Goal: Information Seeking & Learning: Learn about a topic

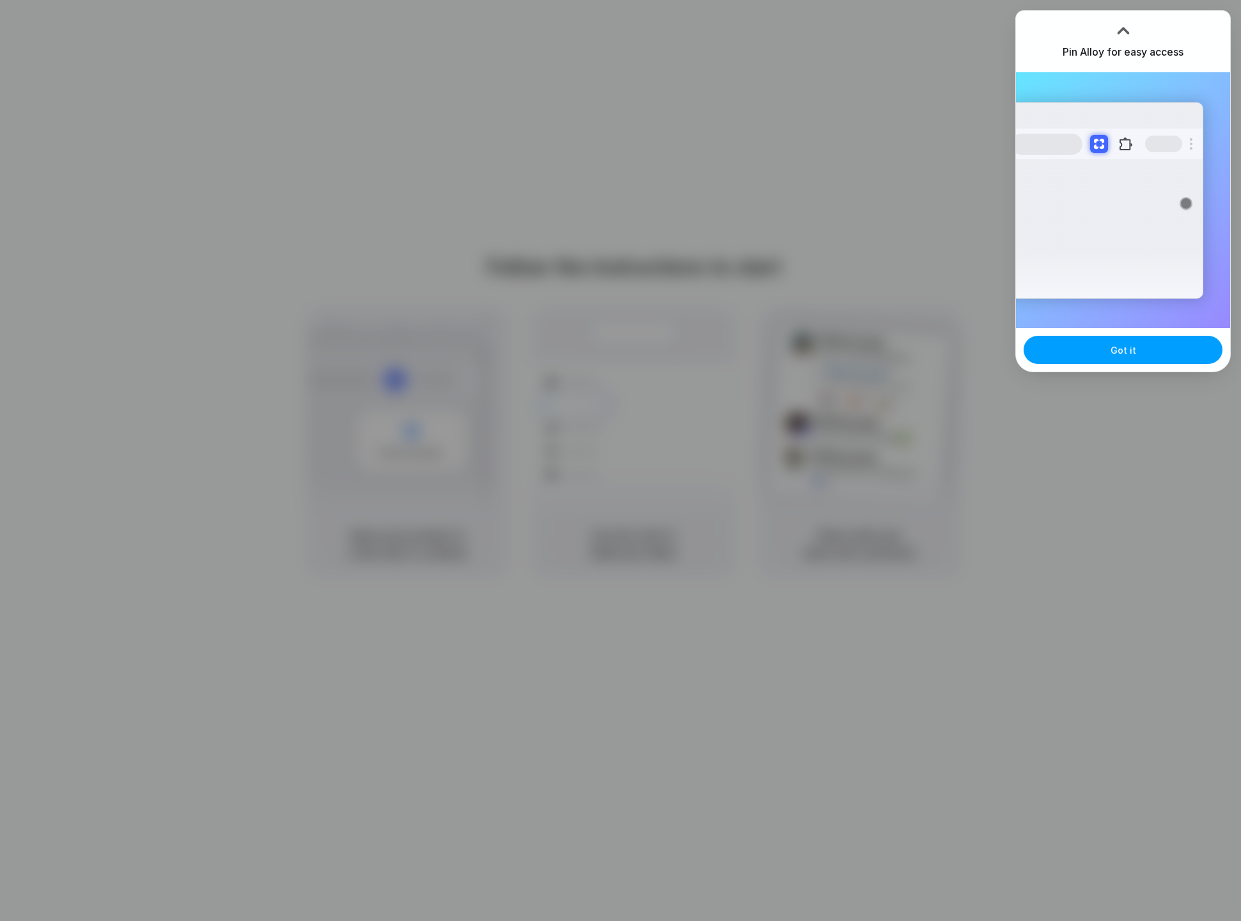
click at [1136, 349] on button "Got it" at bounding box center [1123, 350] width 199 height 28
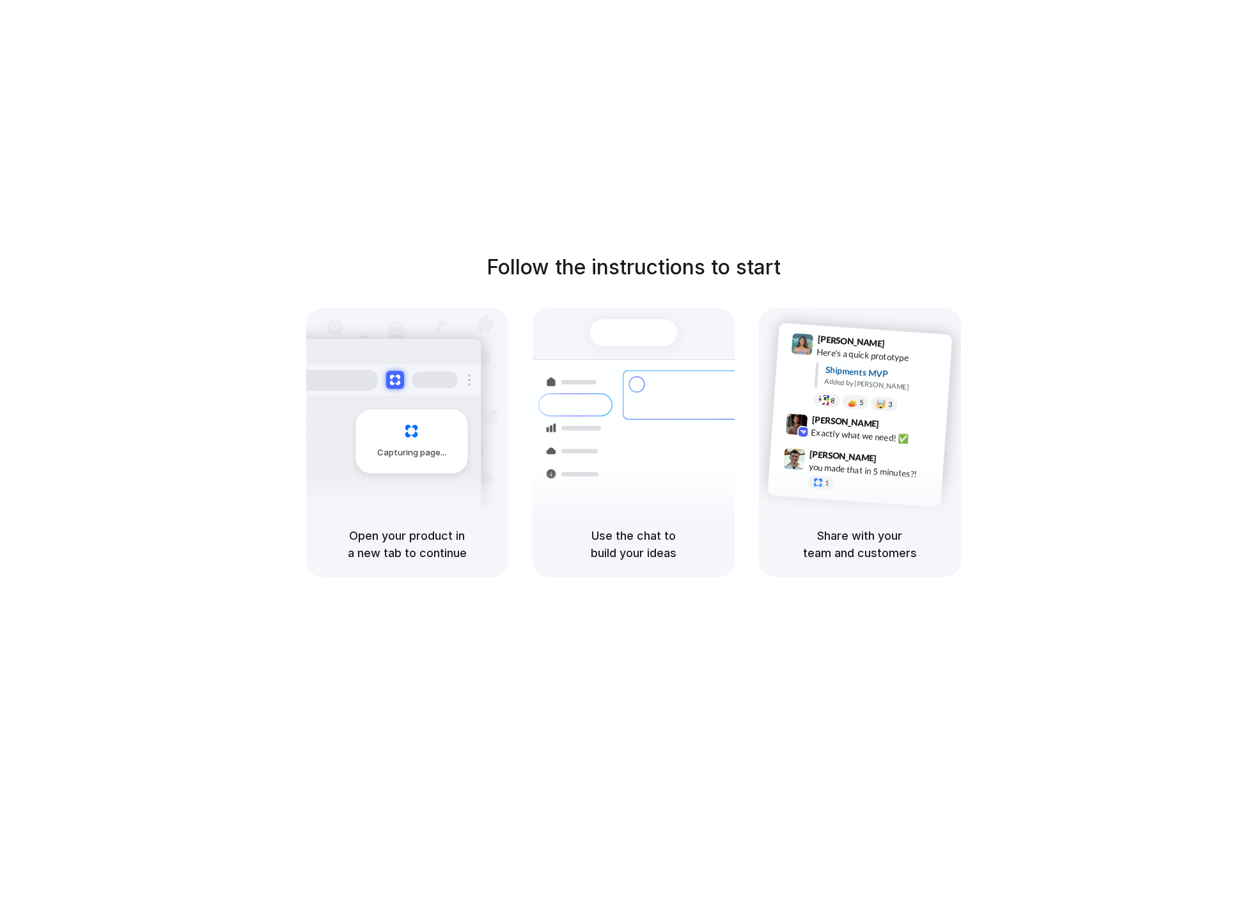
click at [389, 84] on div "Follow the instructions to start Capturing page Open your product in a new tab …" at bounding box center [633, 473] width 1266 height 946
click at [619, 408] on div "Container from Shanghai 40ft • ETA Dec 28 • In transit Express delivery to NYC …" at bounding box center [680, 449] width 136 height 179
click at [621, 460] on div at bounding box center [621, 460] width 0 height 0
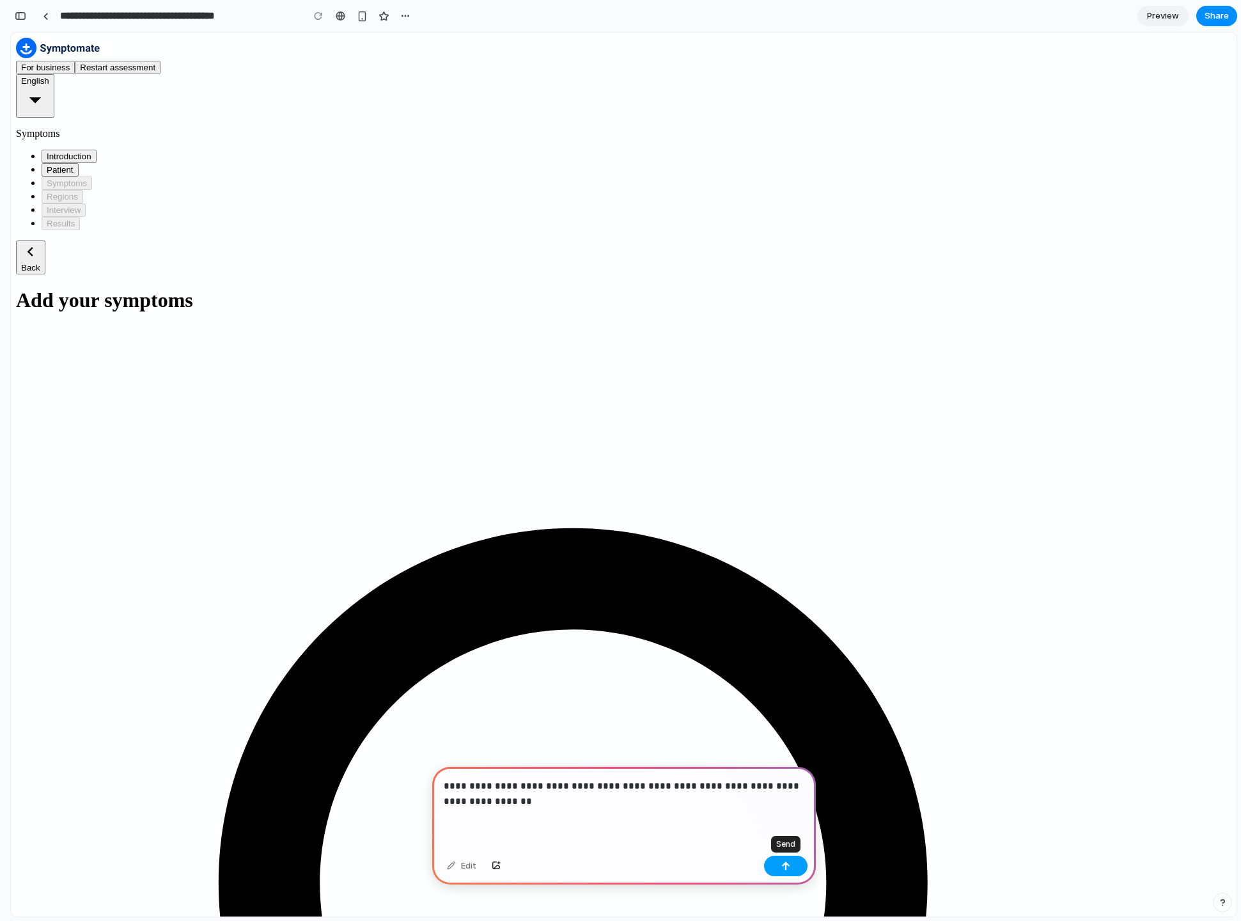
click at [795, 867] on button "button" at bounding box center [785, 865] width 43 height 20
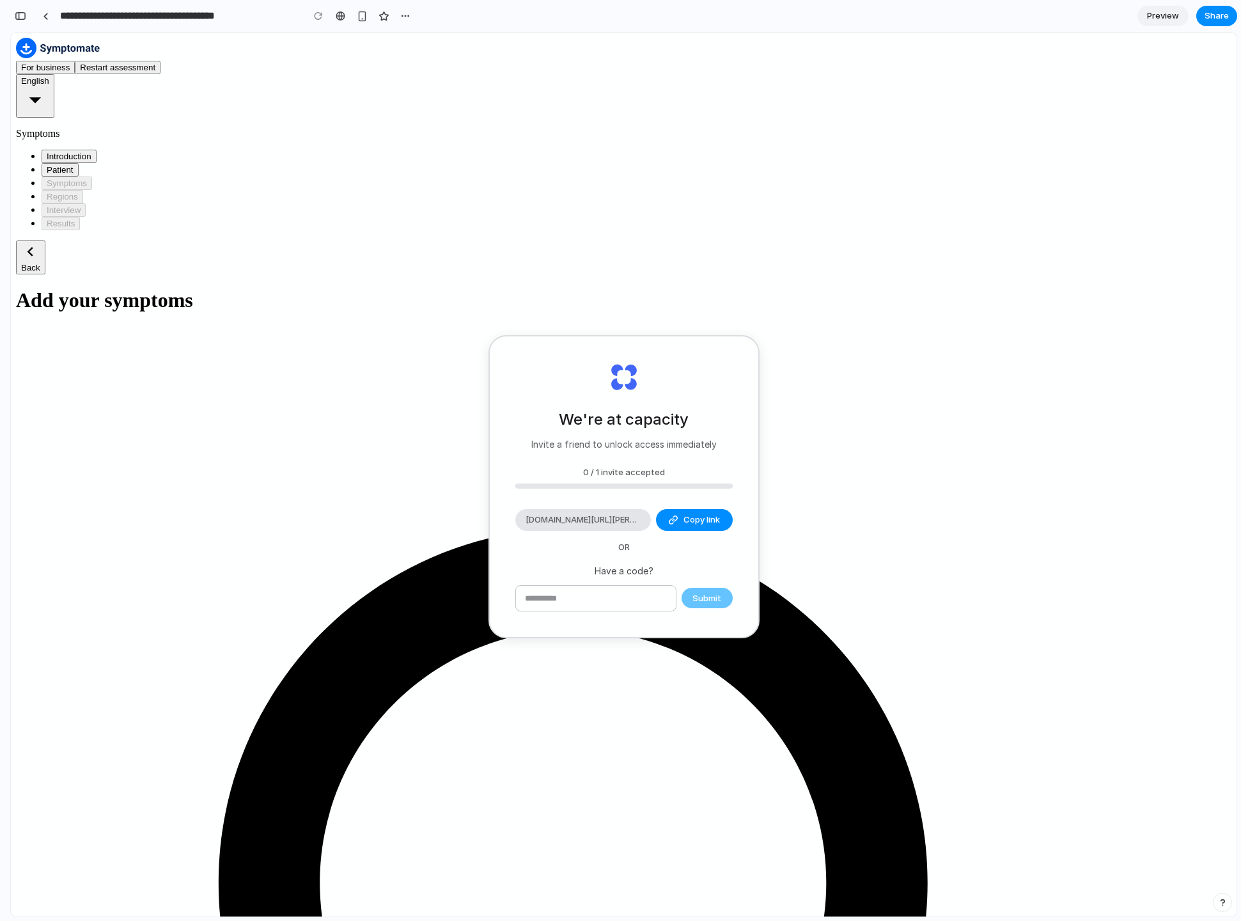
click at [622, 442] on p "Invite a friend to unlock access immediately" at bounding box center [623, 443] width 185 height 13
click at [524, 549] on div "We're at capacity Invite a friend to unlock access immediately 0 / 1 invite acc…" at bounding box center [624, 486] width 269 height 300
click at [19, 14] on div "button" at bounding box center [21, 16] width 12 height 9
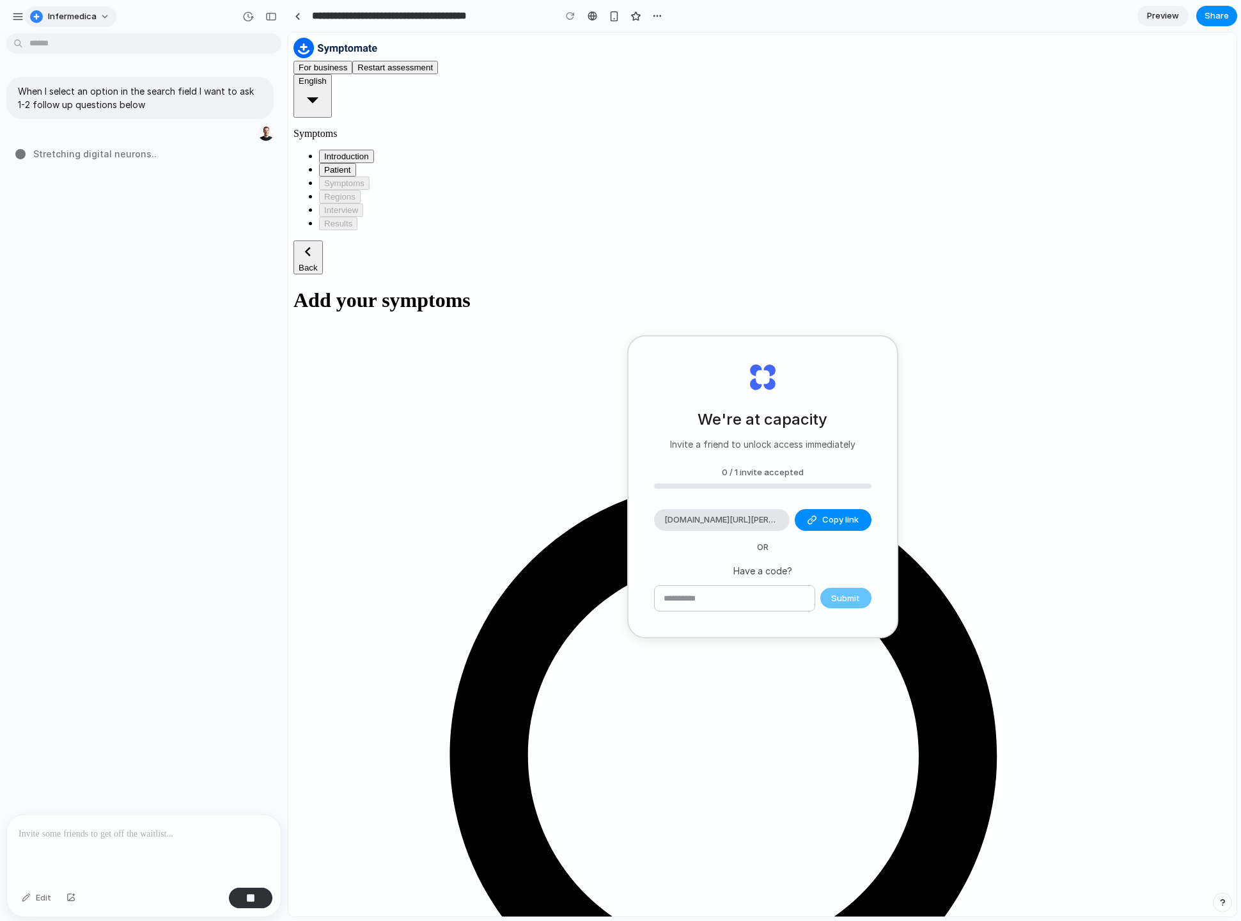
click at [102, 12] on button "Infermedica" at bounding box center [70, 16] width 91 height 20
click at [179, 164] on li "Forest" at bounding box center [174, 168] width 75 height 20
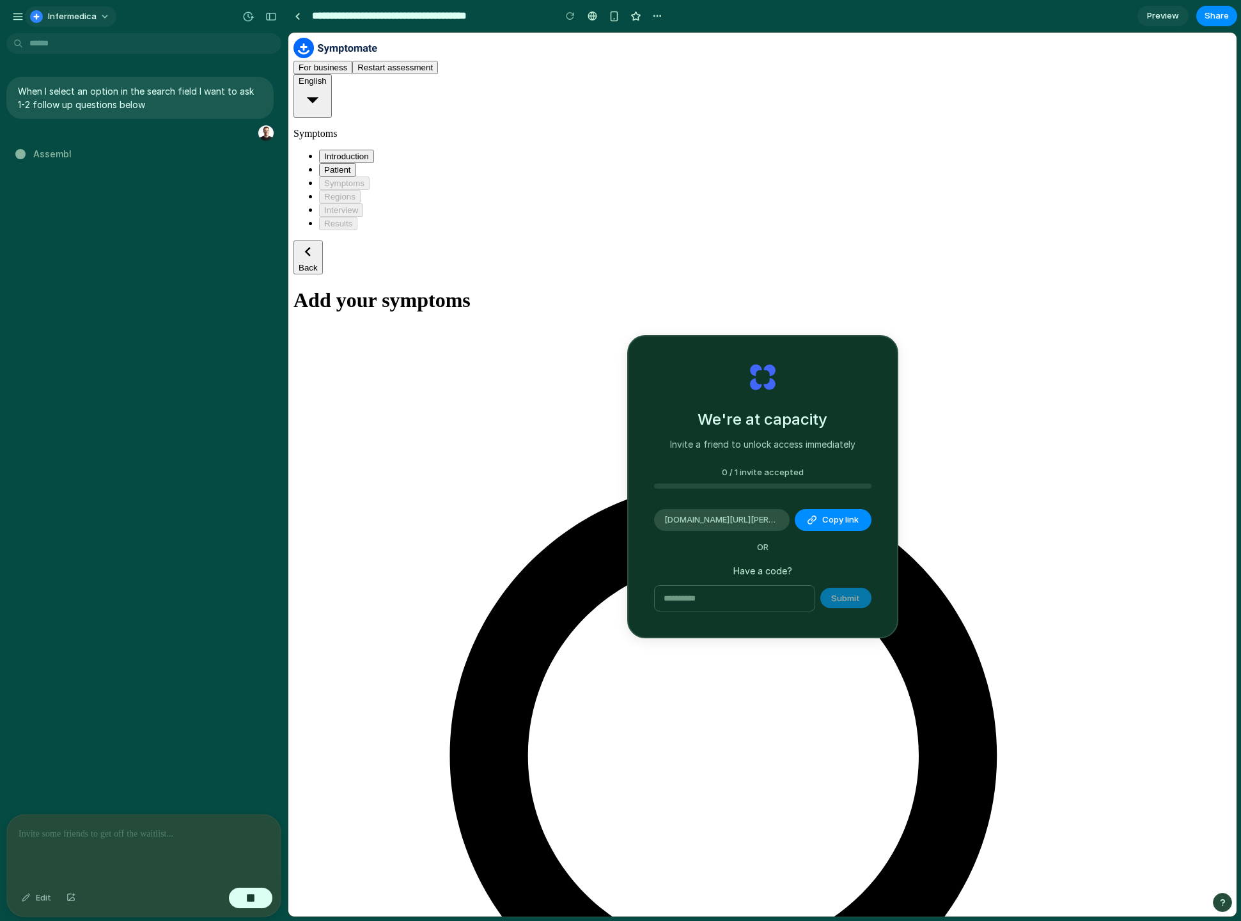
click at [79, 10] on span "Infermedica" at bounding box center [72, 16] width 49 height 13
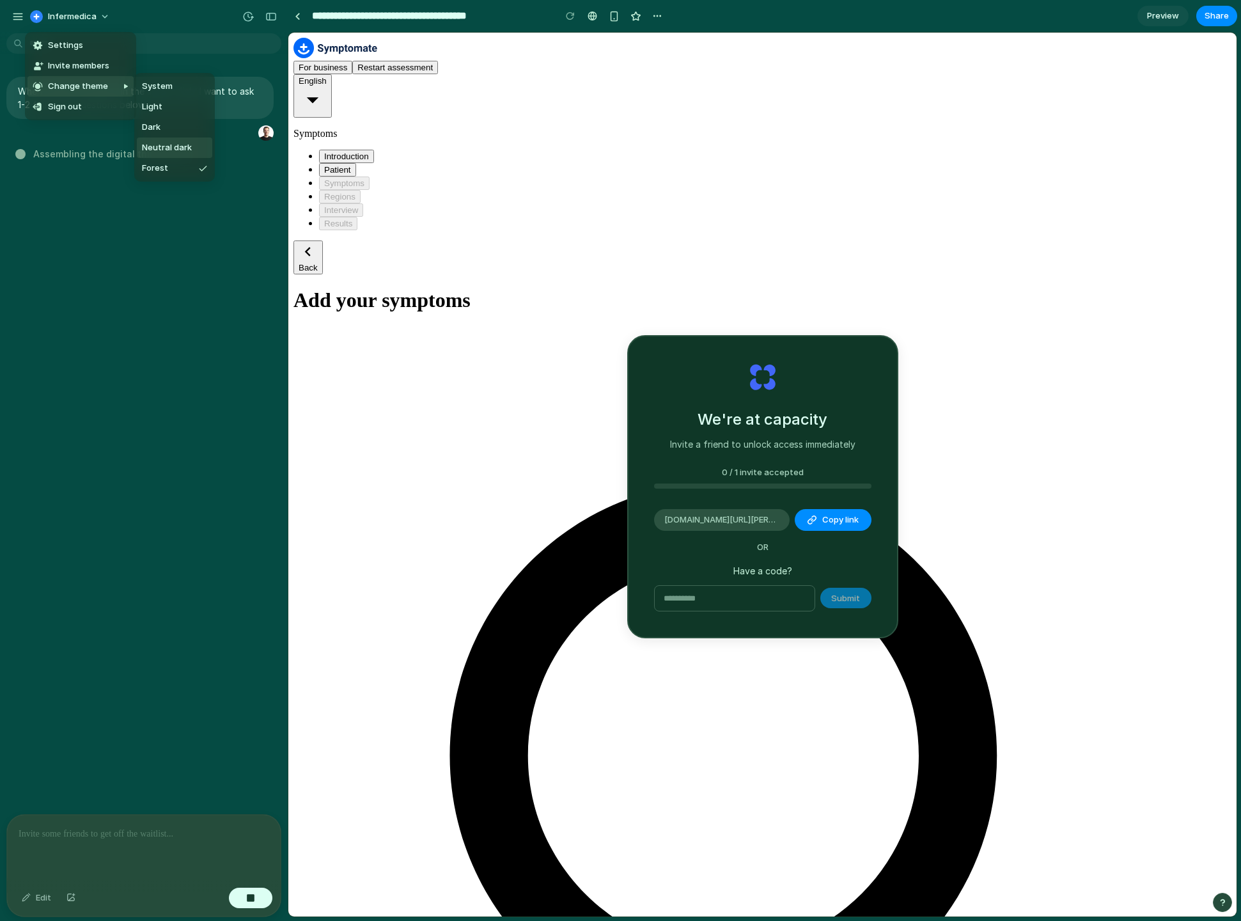
click at [169, 146] on span "Neutral dark" at bounding box center [167, 147] width 50 height 13
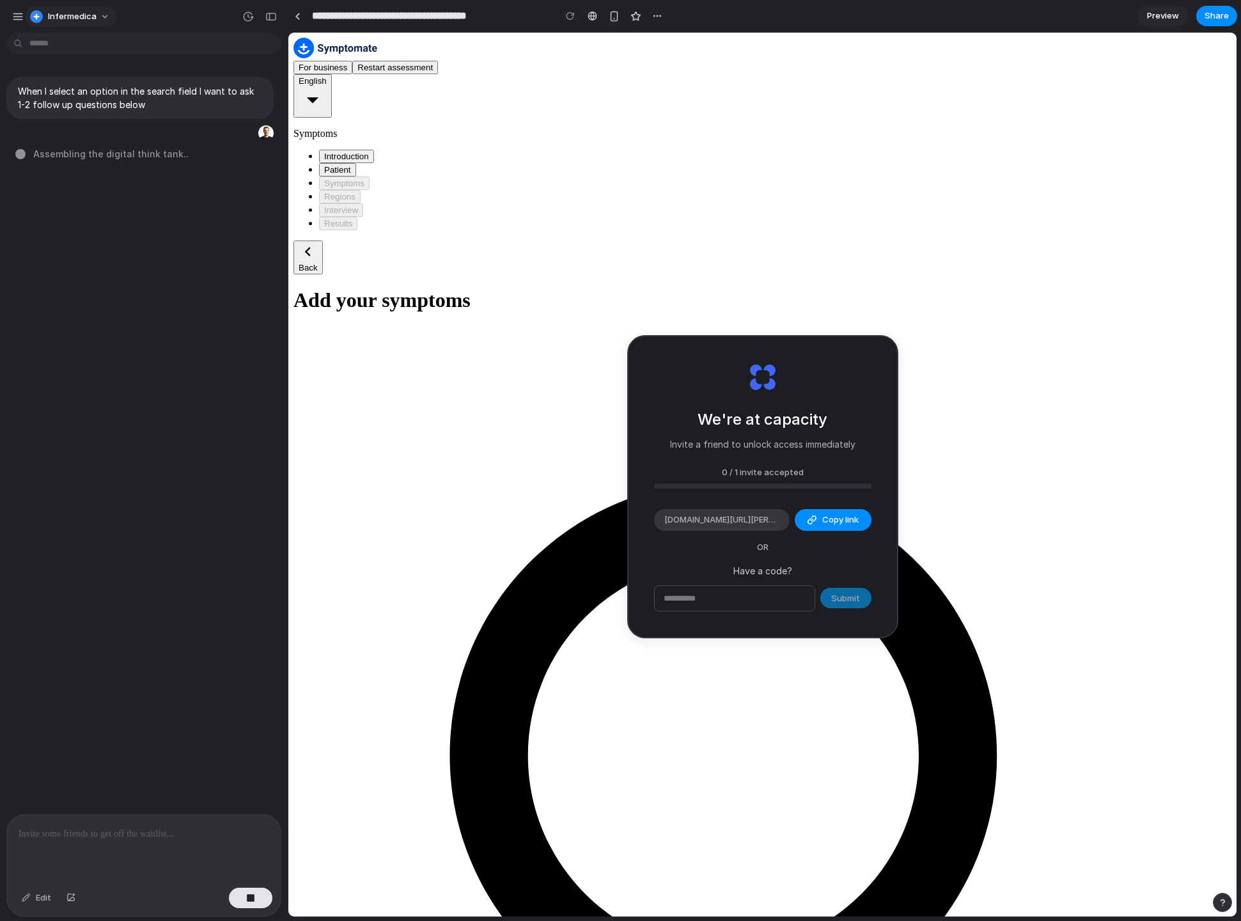
click at [92, 22] on button "Infermedica" at bounding box center [70, 16] width 91 height 20
click at [161, 110] on span "Light" at bounding box center [152, 106] width 20 height 13
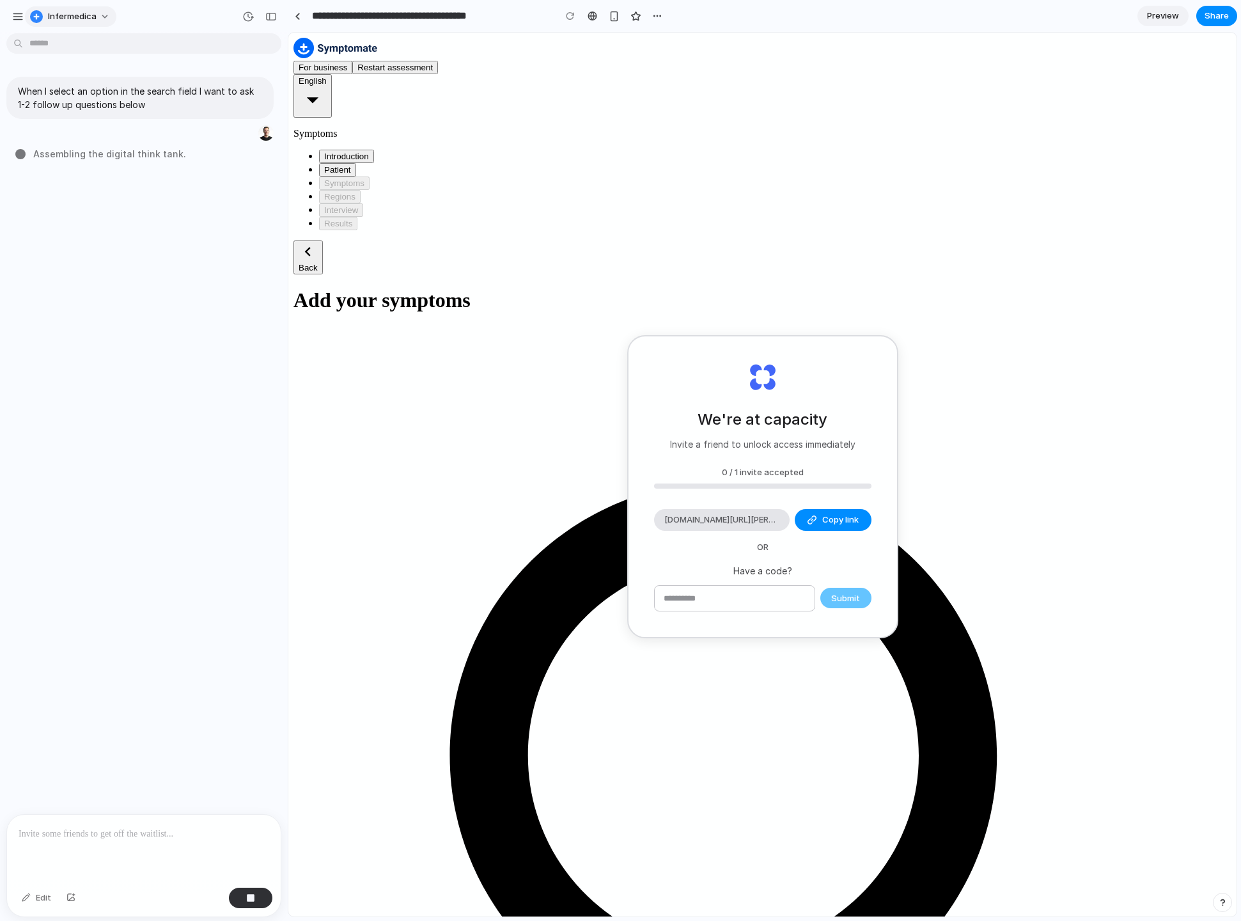
click at [86, 12] on span "Infermedica" at bounding box center [72, 16] width 49 height 13
click at [142, 88] on span "System" at bounding box center [157, 86] width 31 height 13
click at [273, 21] on button "button" at bounding box center [271, 16] width 20 height 20
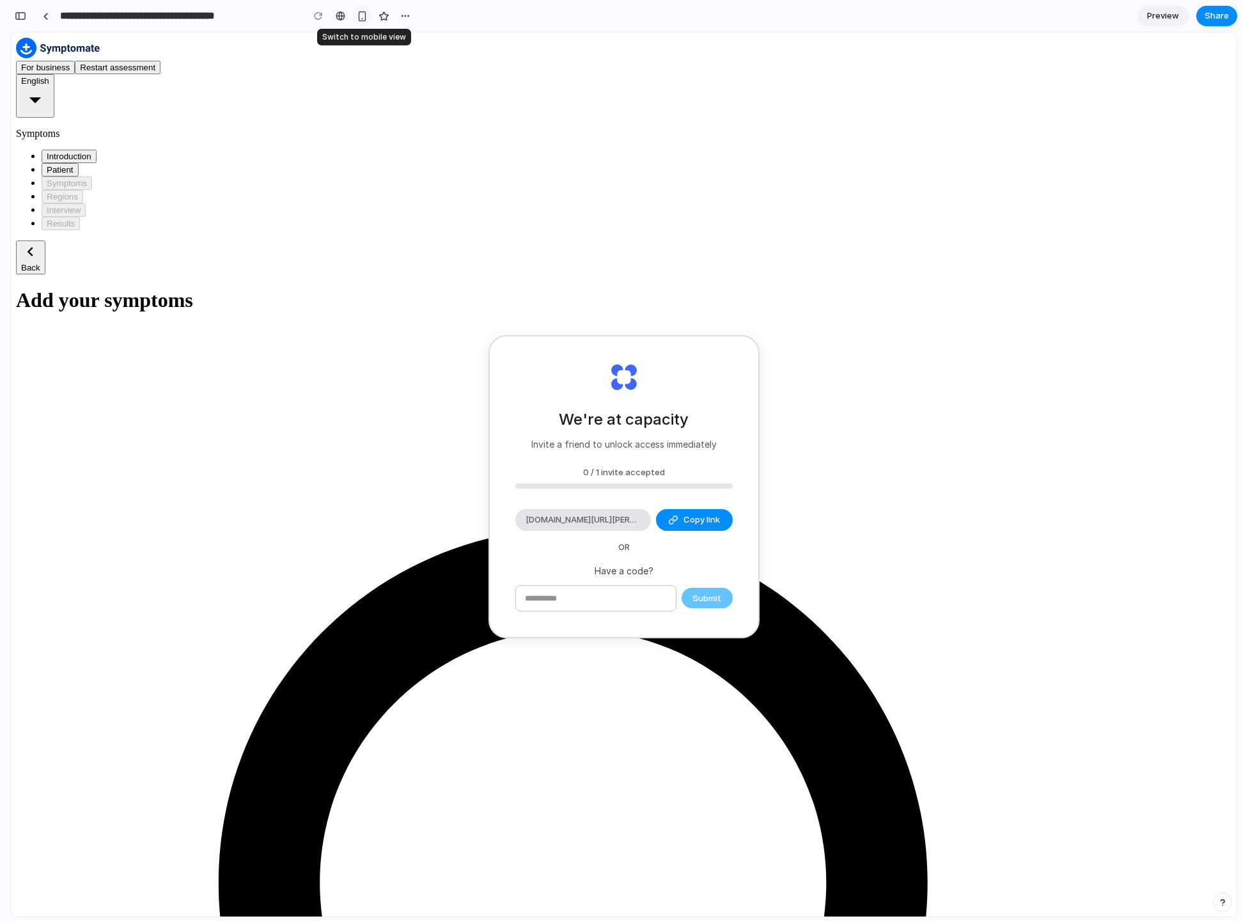
click at [363, 16] on div "button" at bounding box center [362, 16] width 11 height 11
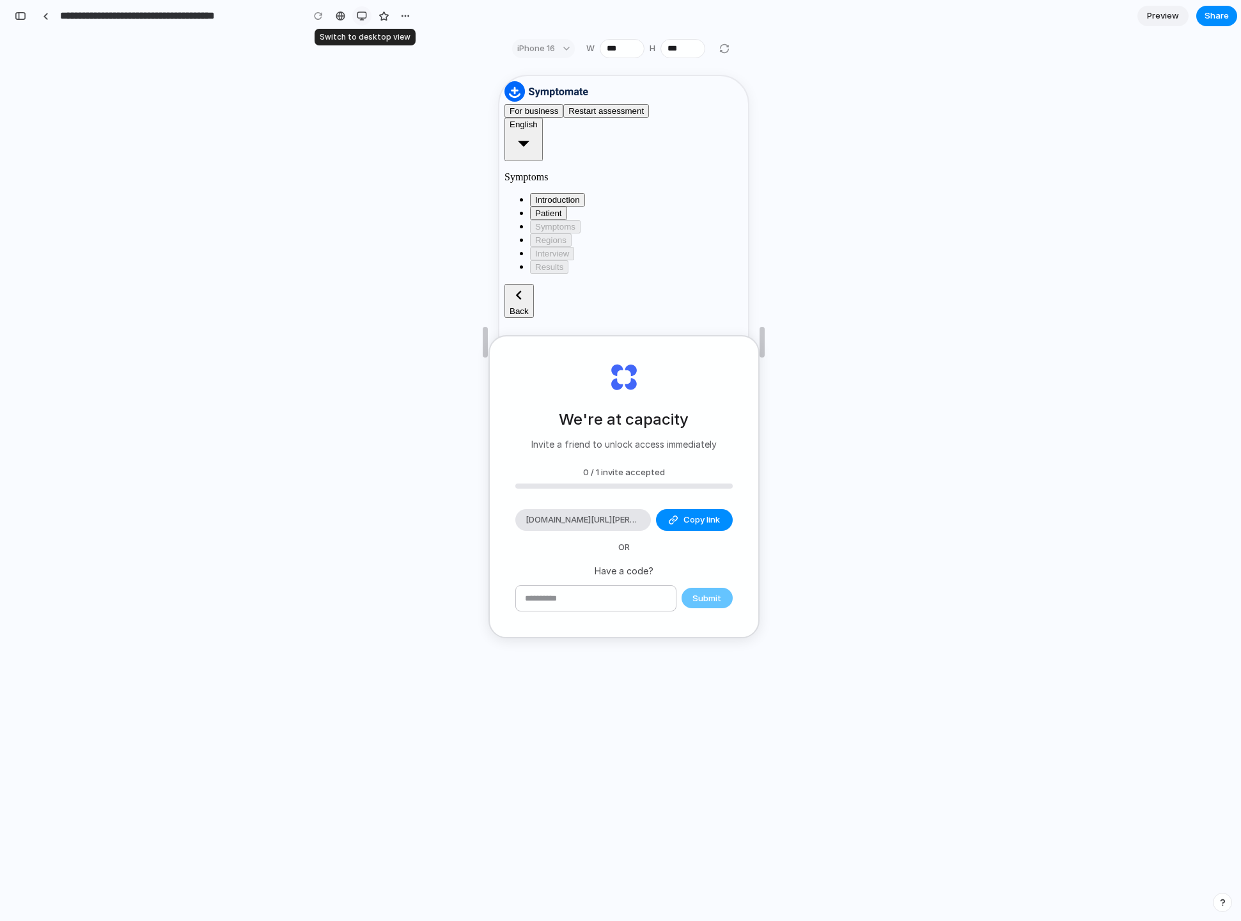
click at [363, 16] on div "button" at bounding box center [362, 16] width 10 height 10
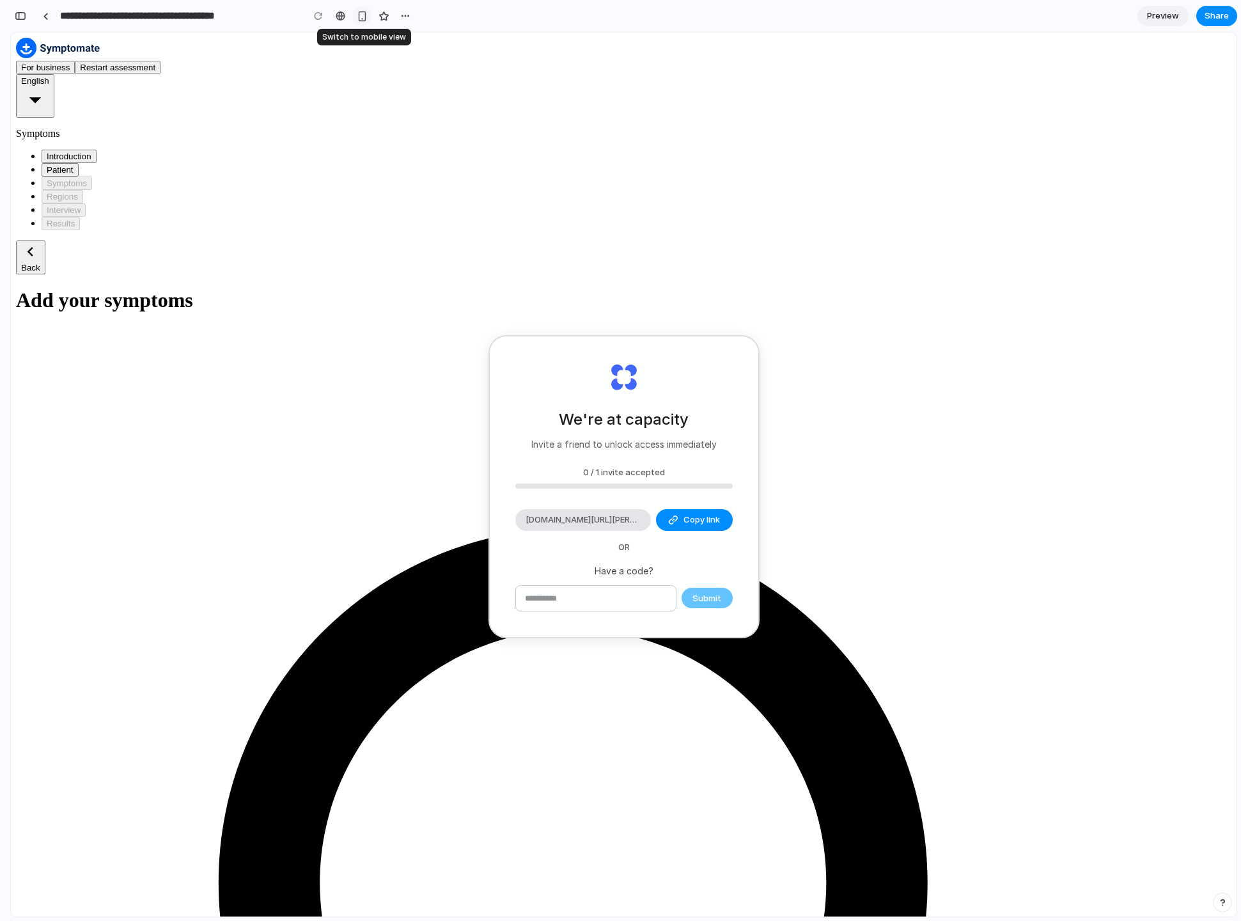
click at [363, 16] on div "button" at bounding box center [362, 16] width 11 height 11
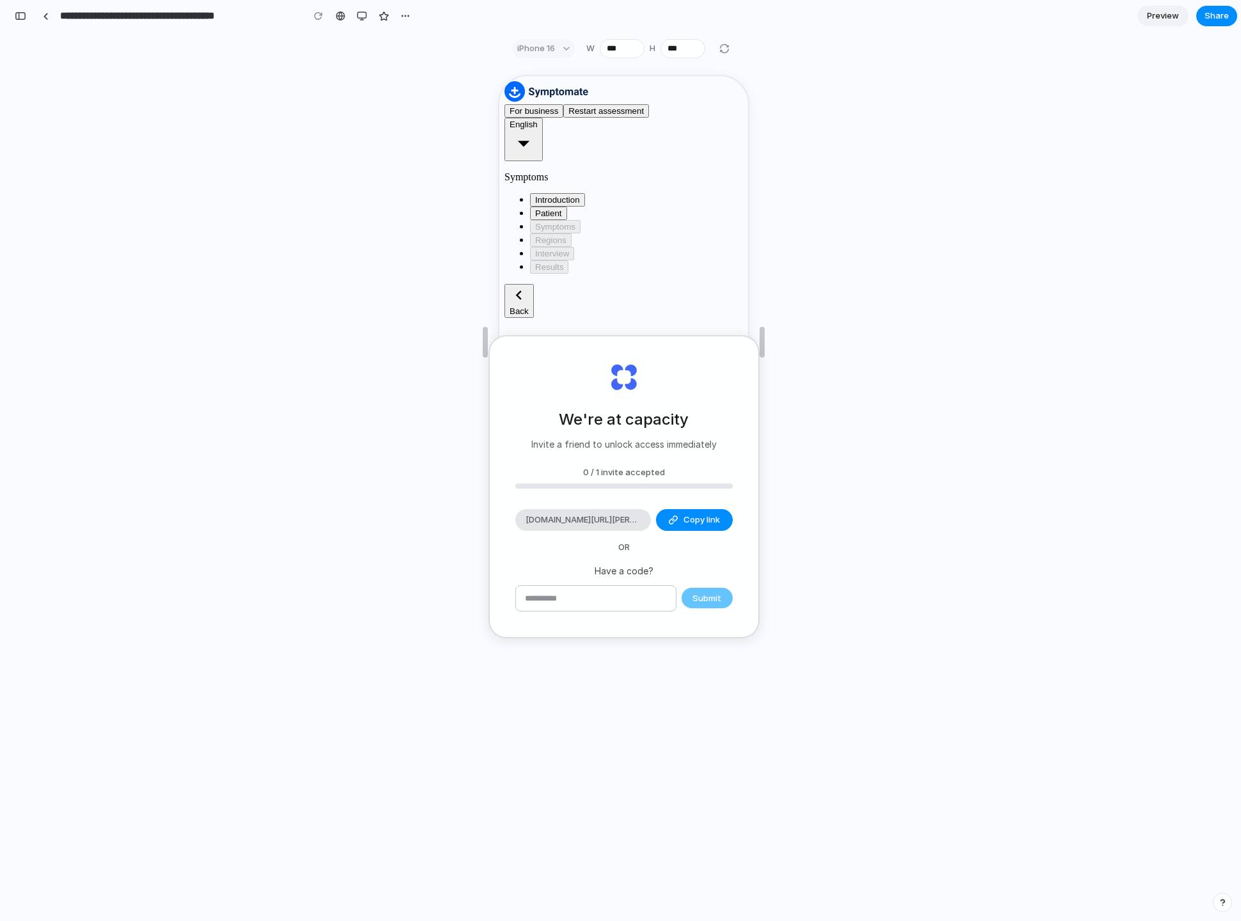
drag, startPoint x: 545, startPoint y: 375, endPoint x: 566, endPoint y: 469, distance: 96.5
click at [566, 469] on div "We're at capacity Invite a friend to unlock access immediately 0 / 1 invite acc…" at bounding box center [624, 486] width 269 height 300
click at [371, 13] on button "button" at bounding box center [361, 15] width 19 height 19
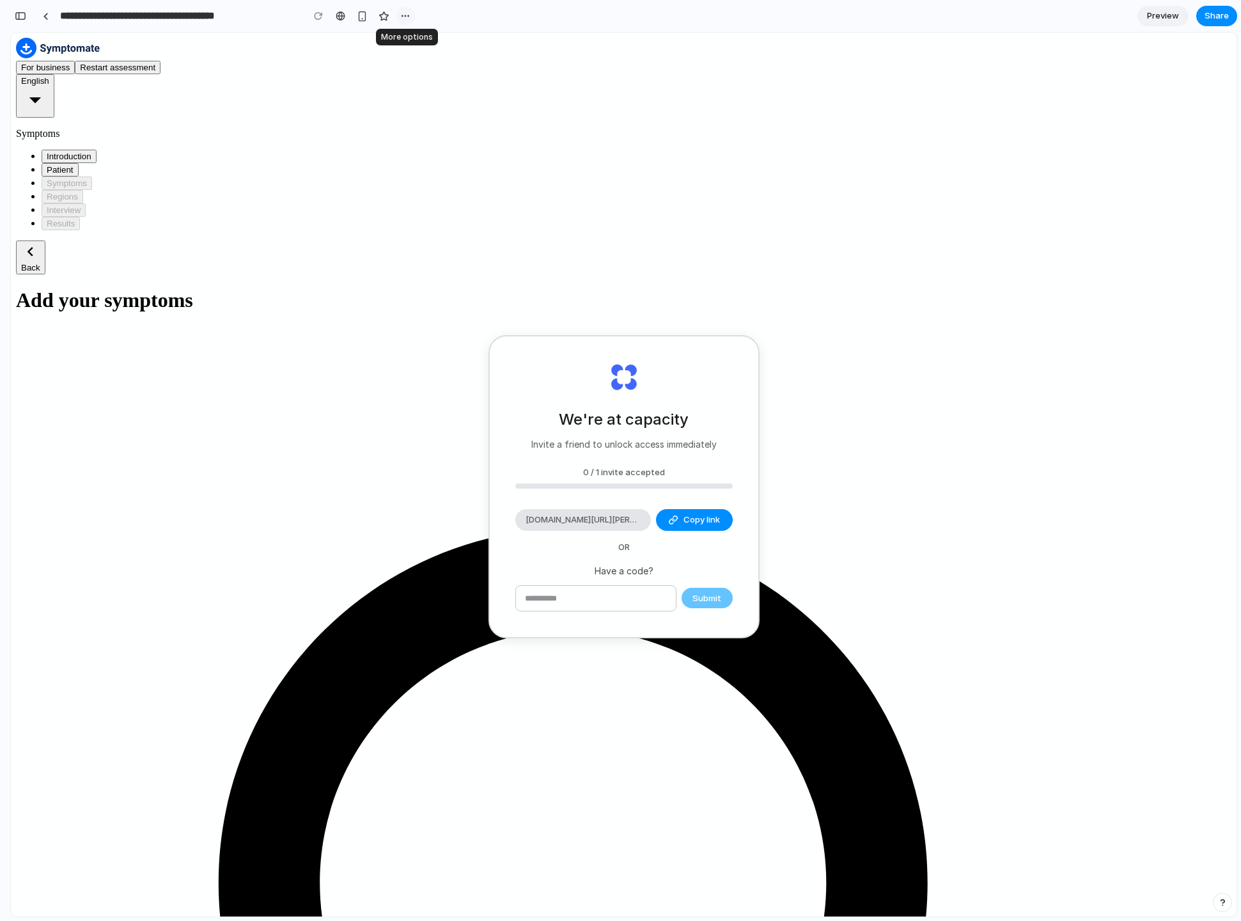
click at [399, 15] on button "button" at bounding box center [405, 15] width 19 height 19
click at [272, 236] on div "Duplicate Delete" at bounding box center [620, 460] width 1241 height 921
type input "**********"
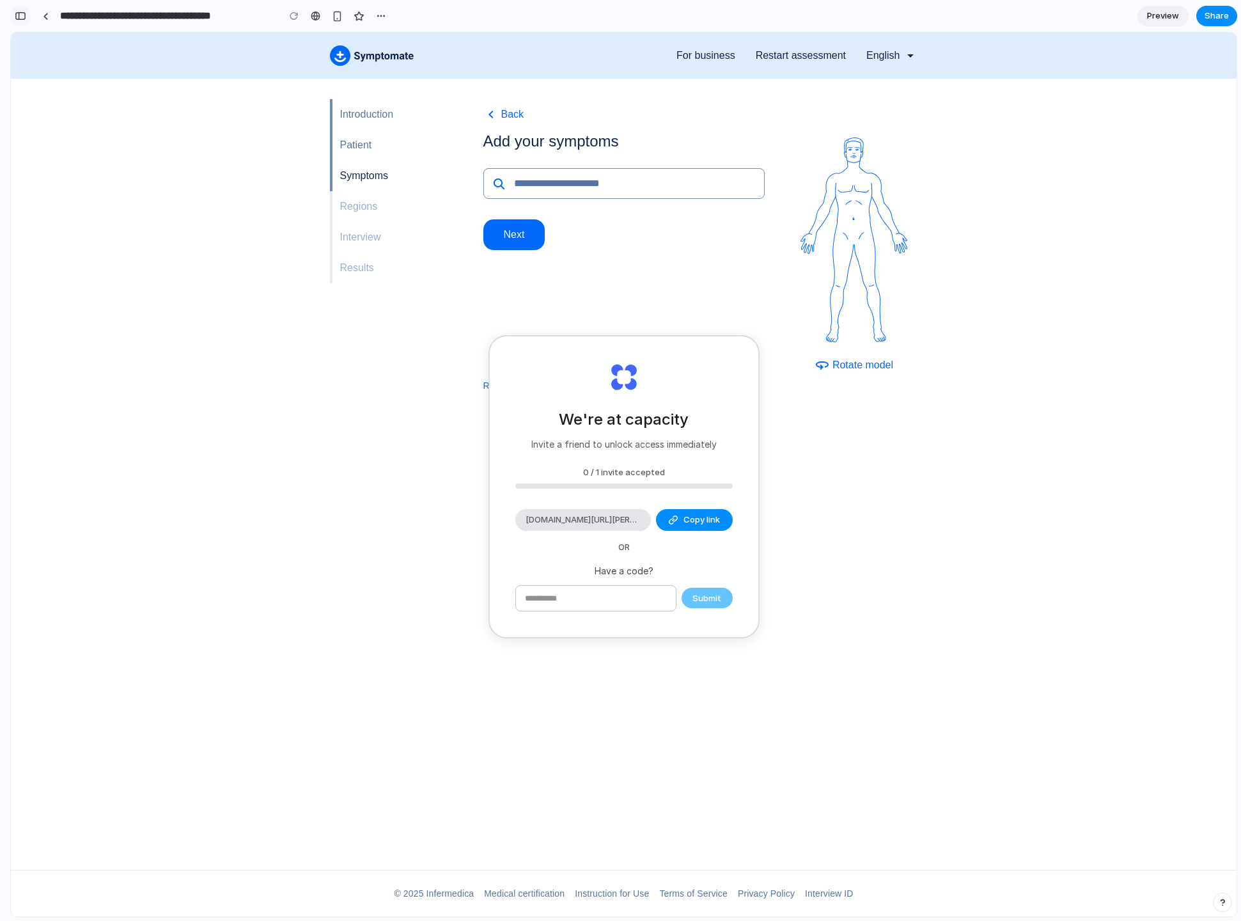
click at [28, 13] on button "button" at bounding box center [20, 16] width 20 height 20
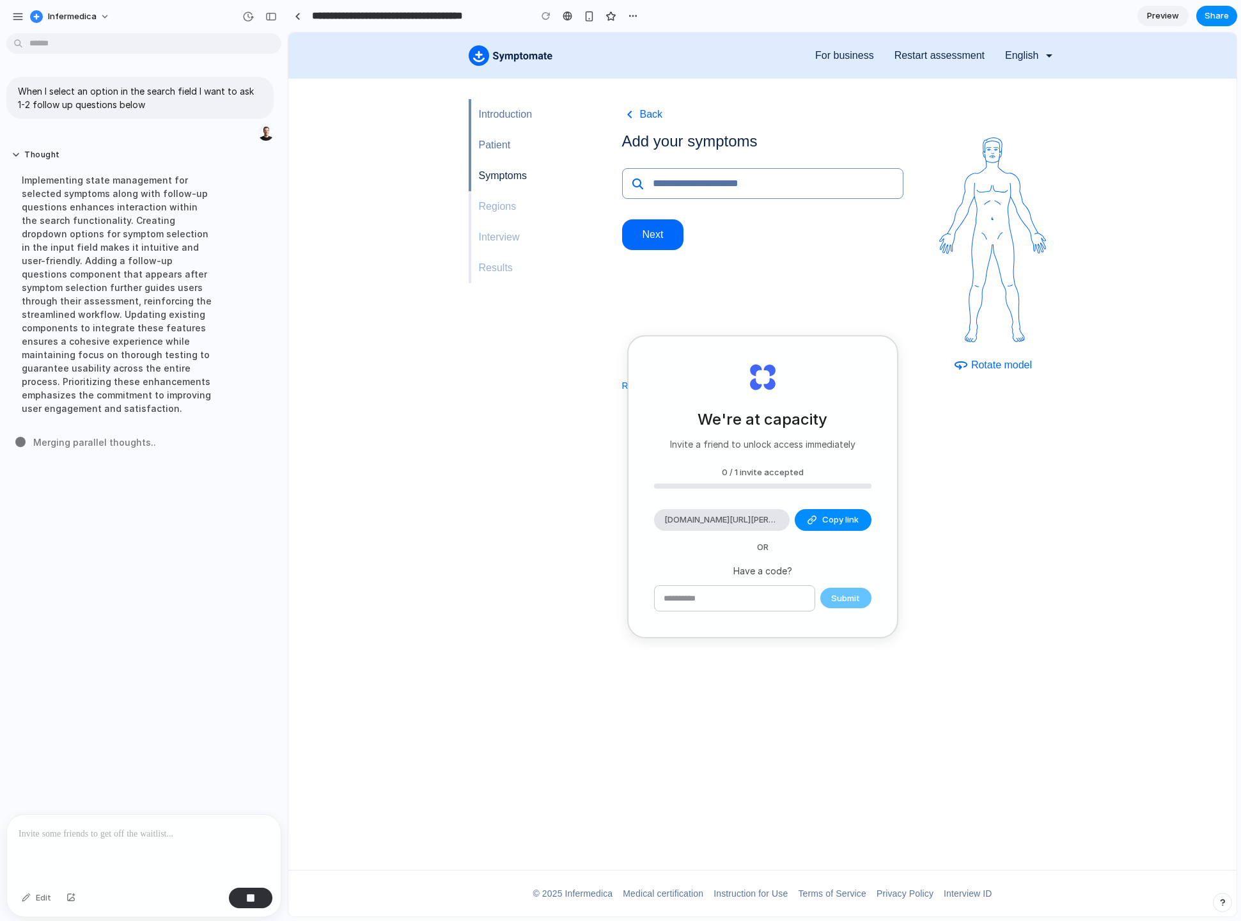
click at [510, 187] on div "Symptoms" at bounding box center [538, 175] width 118 height 31
click at [496, 199] on button "Regions" at bounding box center [498, 206] width 38 height 15
click at [666, 175] on input "search" at bounding box center [774, 183] width 258 height 31
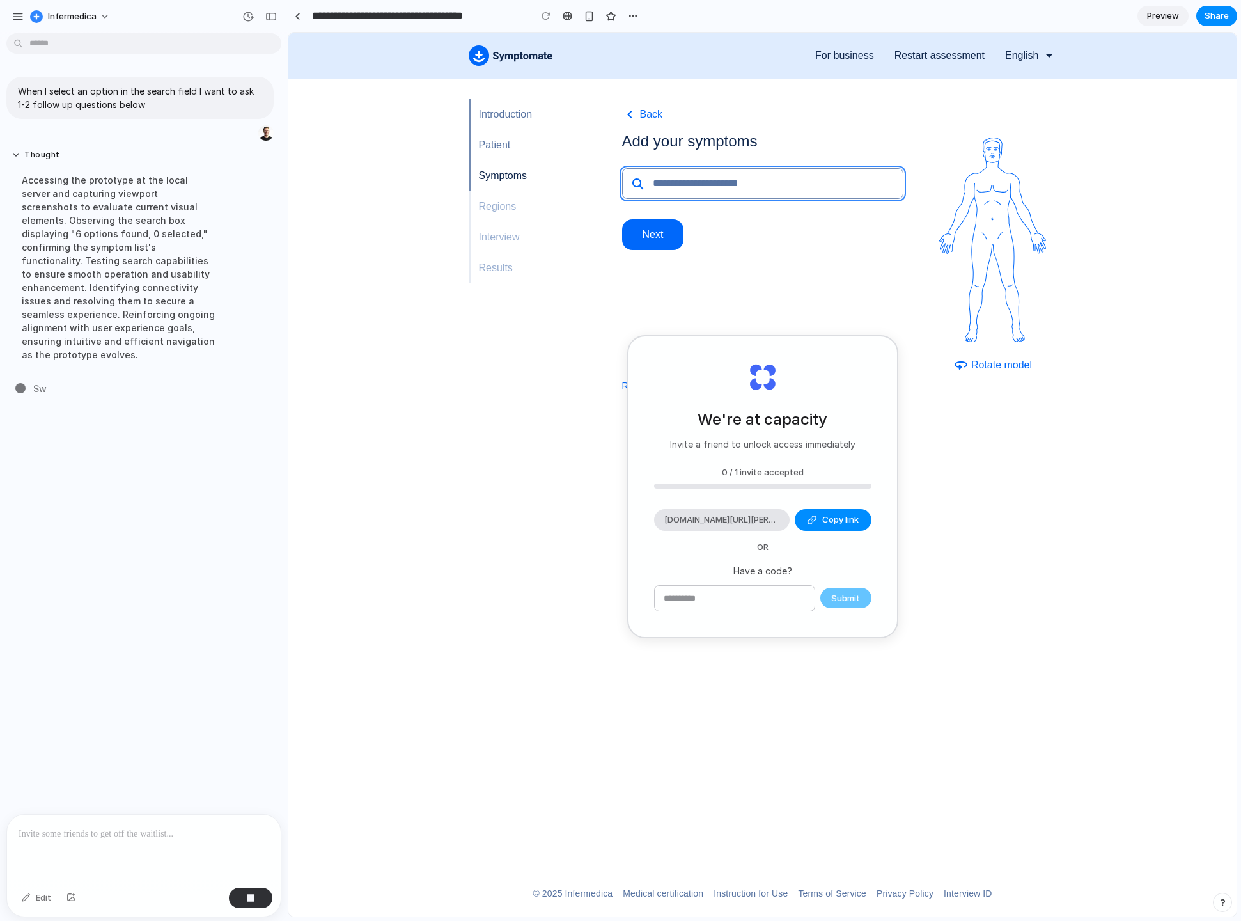
click at [683, 186] on input "search" at bounding box center [774, 183] width 258 height 31
type input "*"
type input "********"
click at [622, 219] on button "Next" at bounding box center [653, 234] width 62 height 31
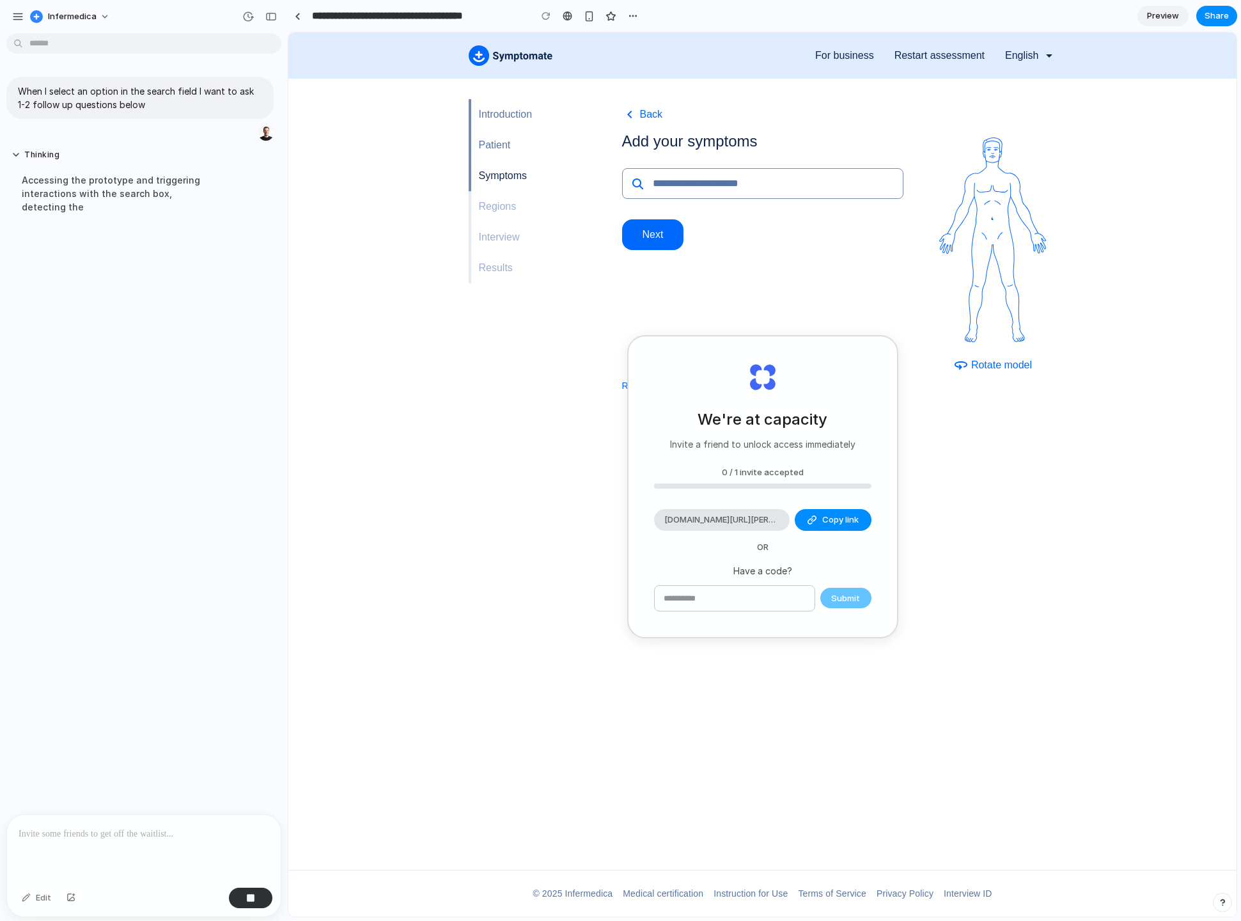
click at [663, 240] on button "Next" at bounding box center [653, 234] width 62 height 31
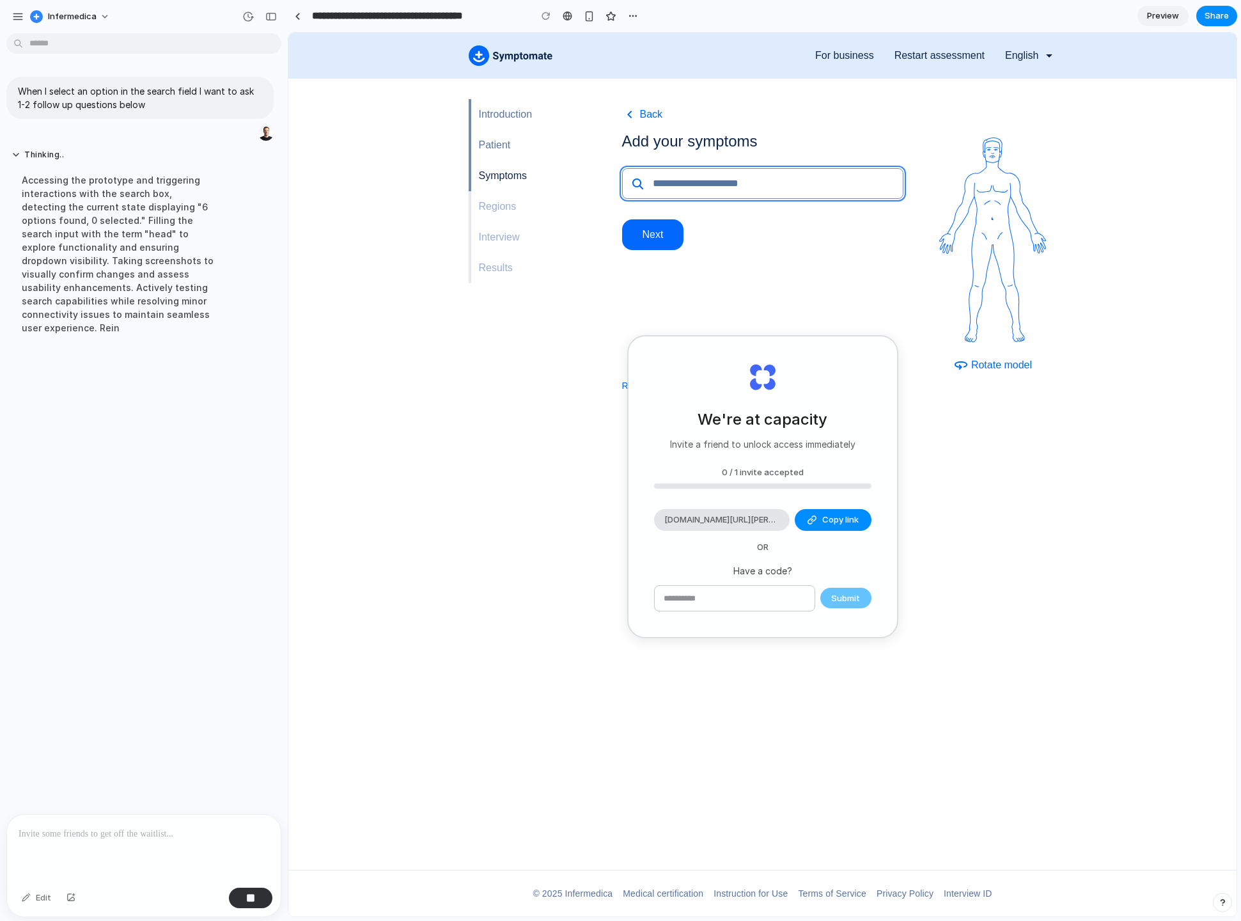
click at [673, 191] on input "search" at bounding box center [774, 183] width 258 height 31
type input "********"
click at [622, 219] on button "Next" at bounding box center [653, 234] width 62 height 31
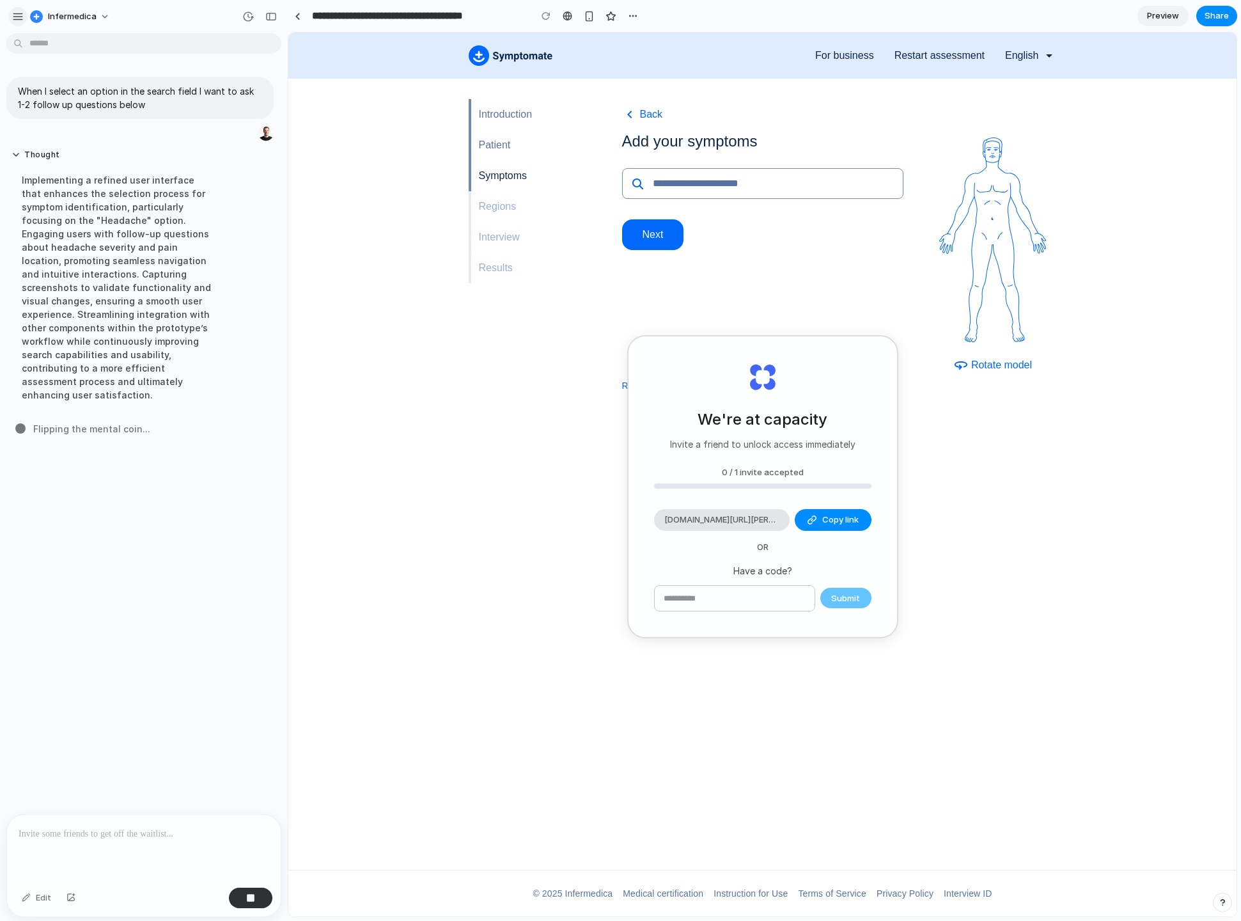
click at [22, 14] on div "button" at bounding box center [18, 17] width 12 height 12
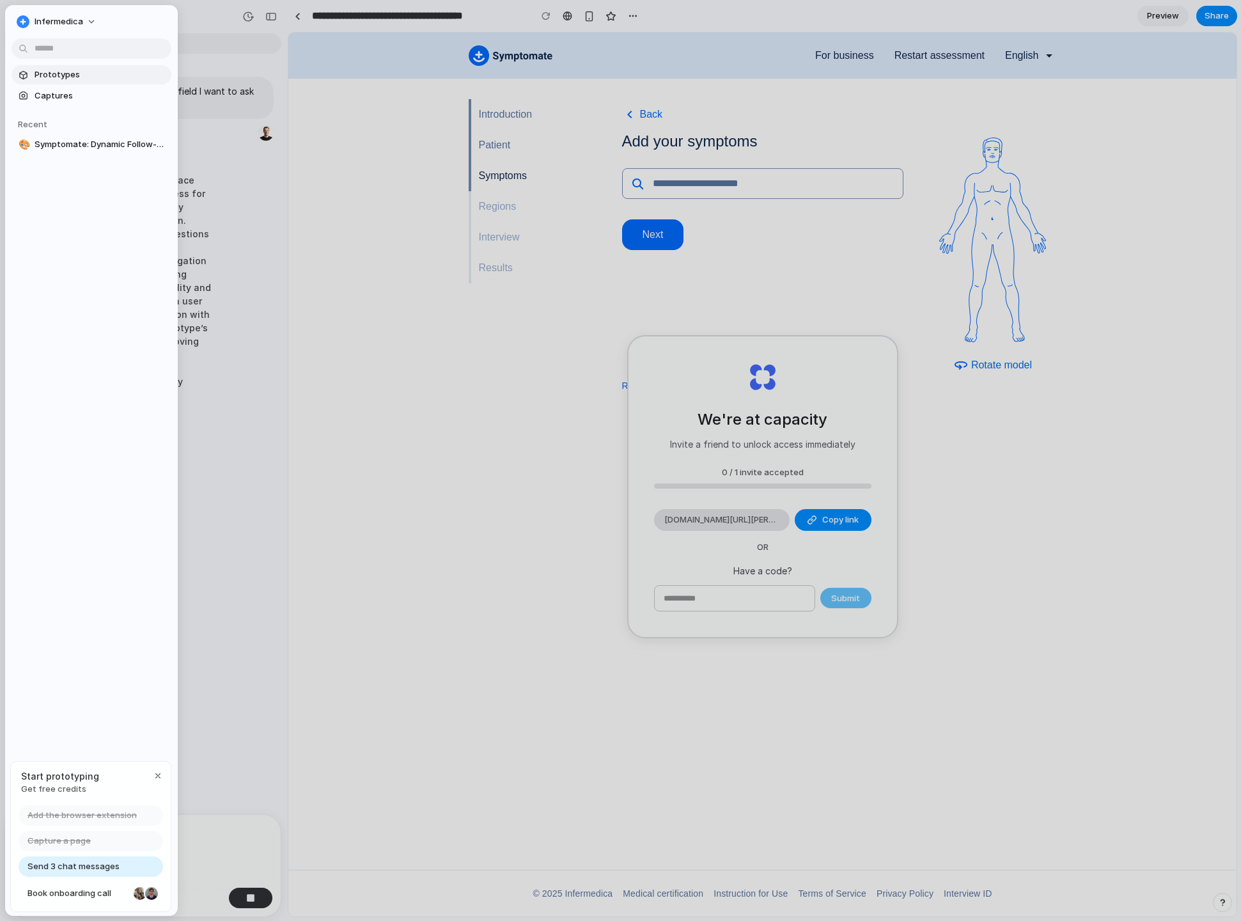
click at [67, 72] on span "Prototypes" at bounding box center [101, 74] width 132 height 13
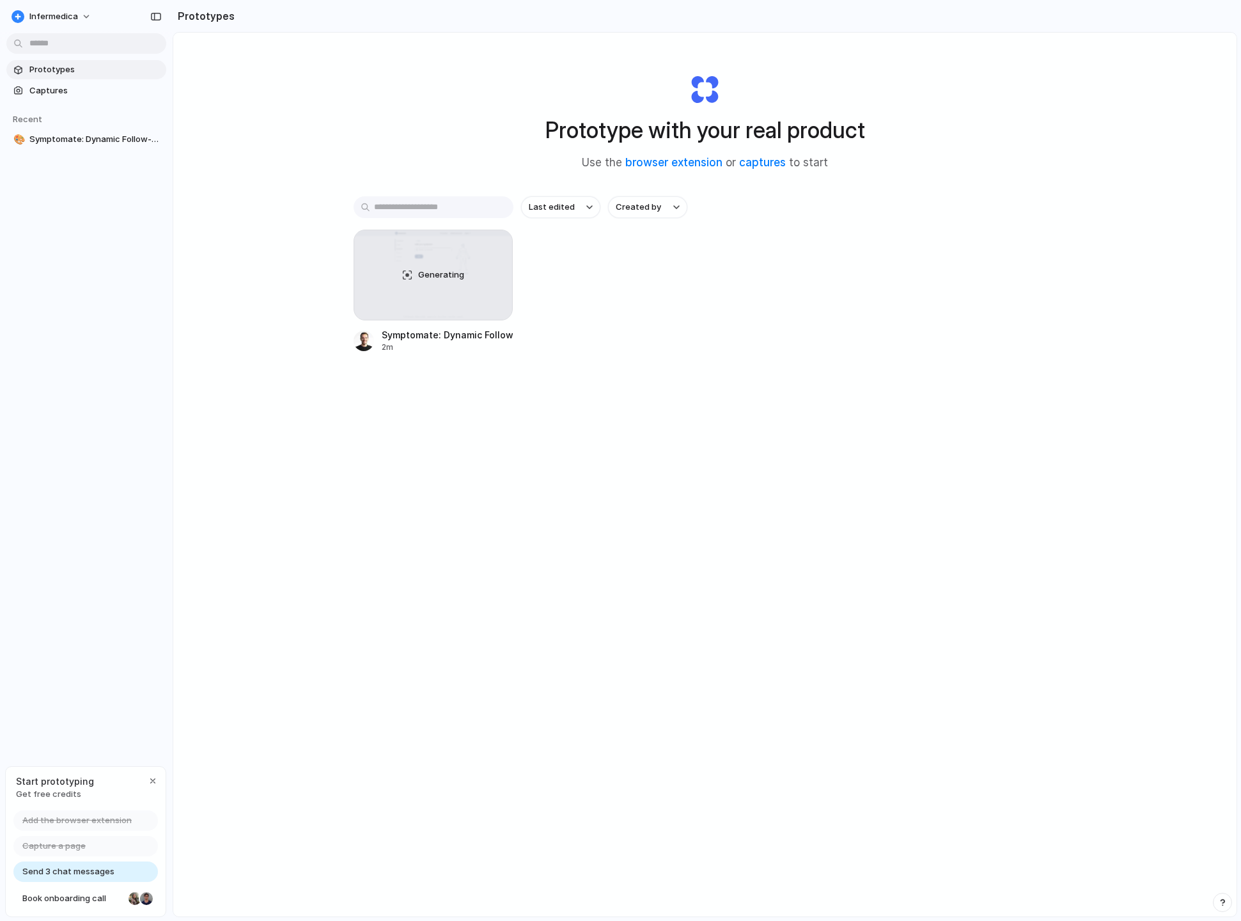
click at [98, 874] on span "Send 3 chat messages" at bounding box center [68, 871] width 92 height 13
click at [446, 247] on div at bounding box center [434, 275] width 160 height 91
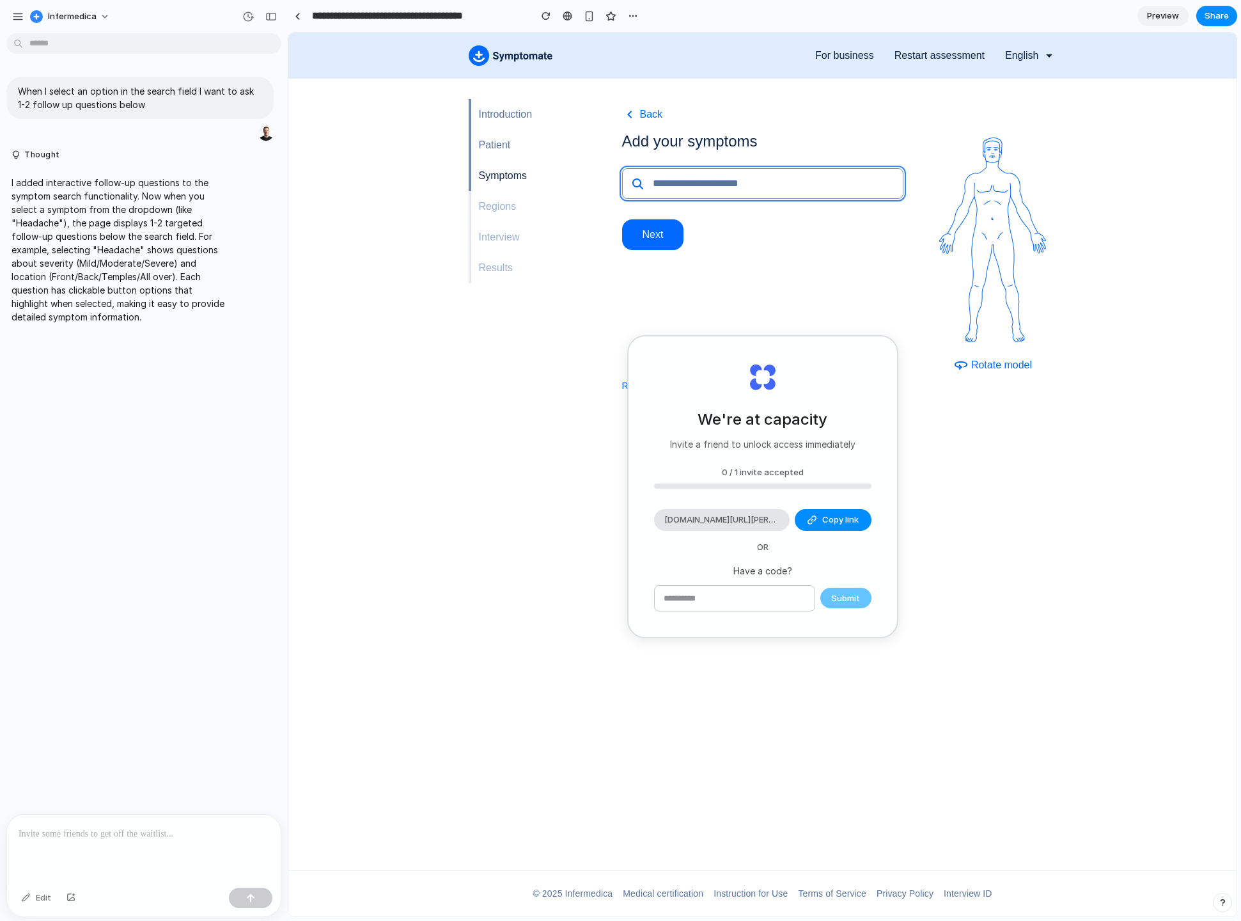
click at [651, 188] on input "search" at bounding box center [774, 183] width 258 height 31
click at [672, 207] on div "Headache" at bounding box center [763, 213] width 280 height 29
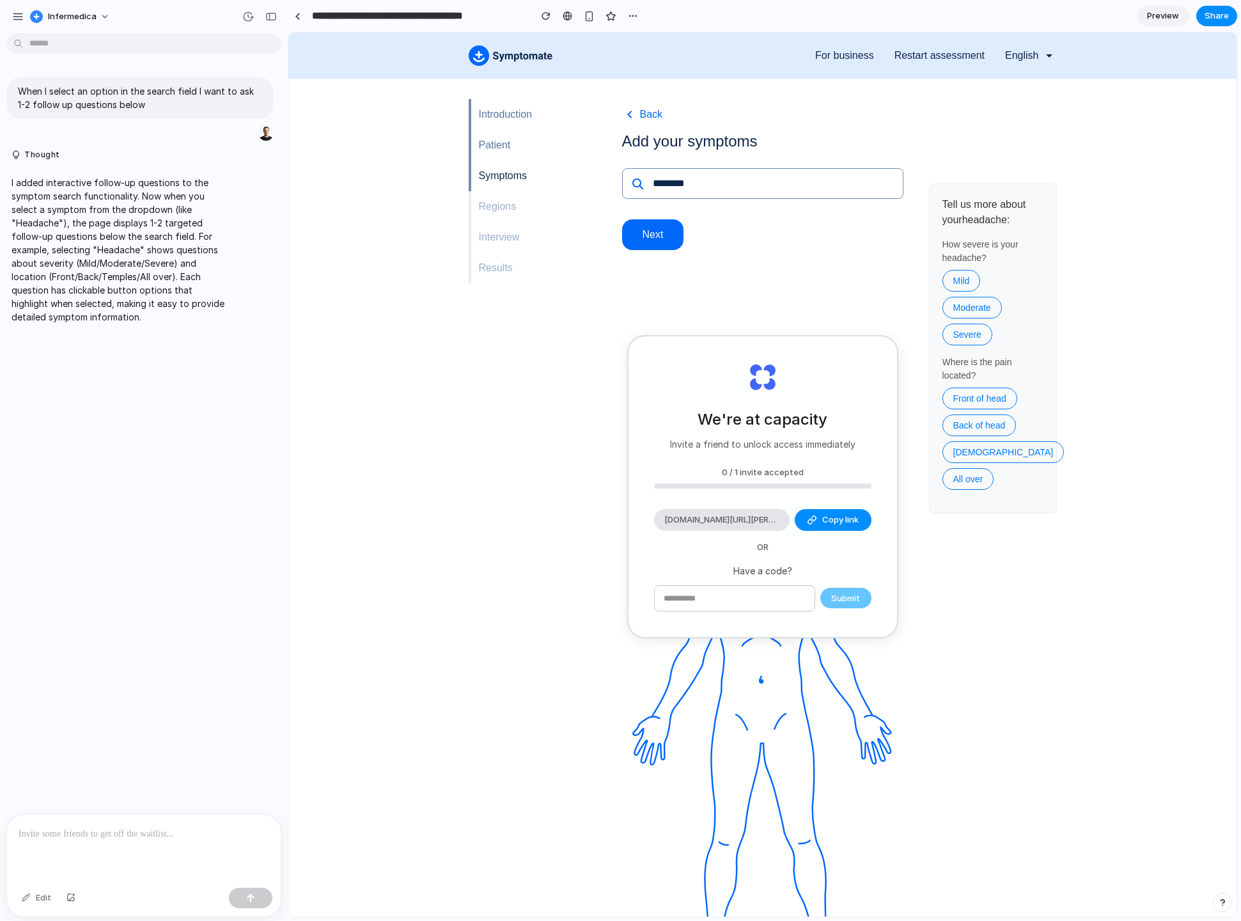
click at [702, 369] on div "We're at capacity Invite a friend to unlock access immediately 0 / 1 invite acc…" at bounding box center [762, 486] width 269 height 300
click at [1158, 20] on span "Preview" at bounding box center [1163, 16] width 32 height 13
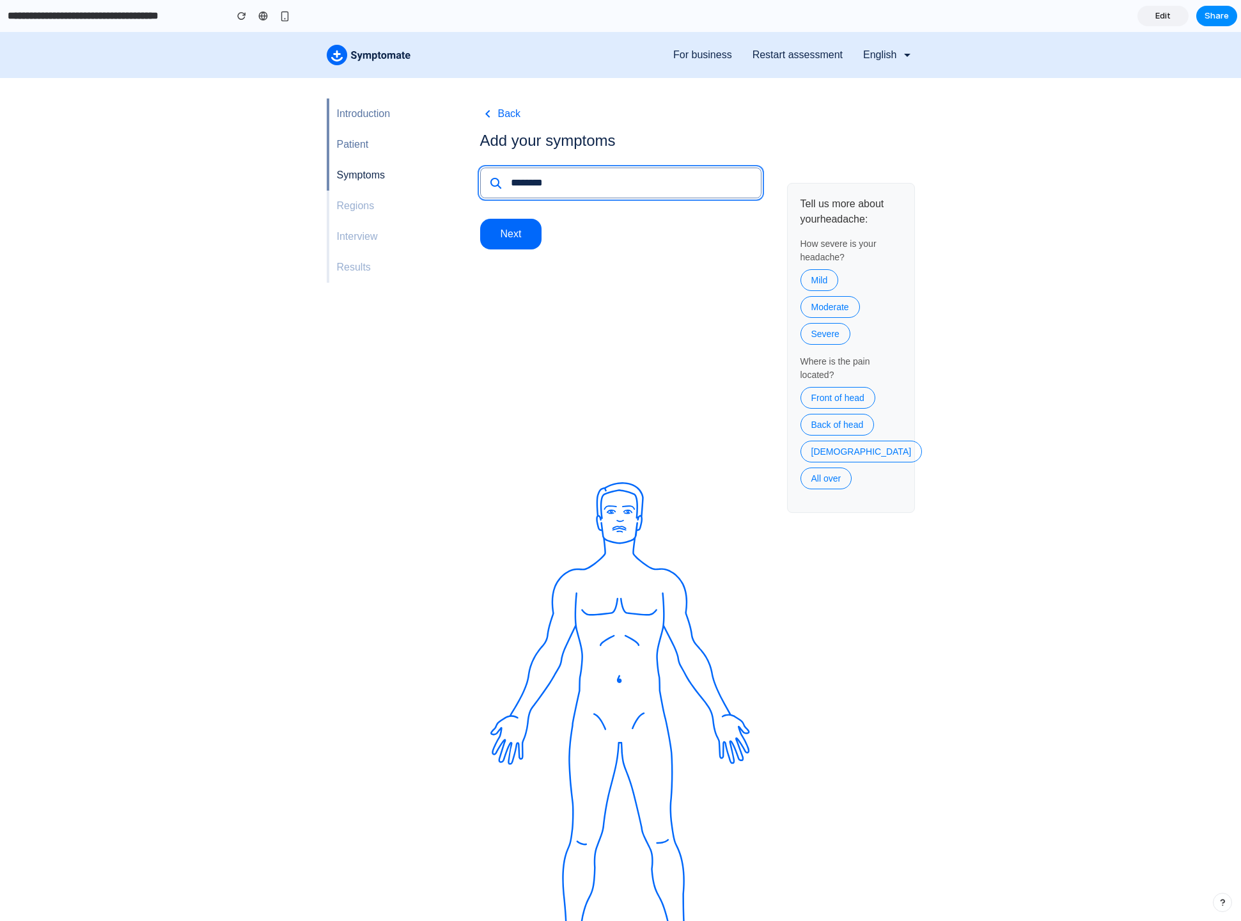
click at [549, 188] on input "********" at bounding box center [632, 182] width 258 height 31
type input "********"
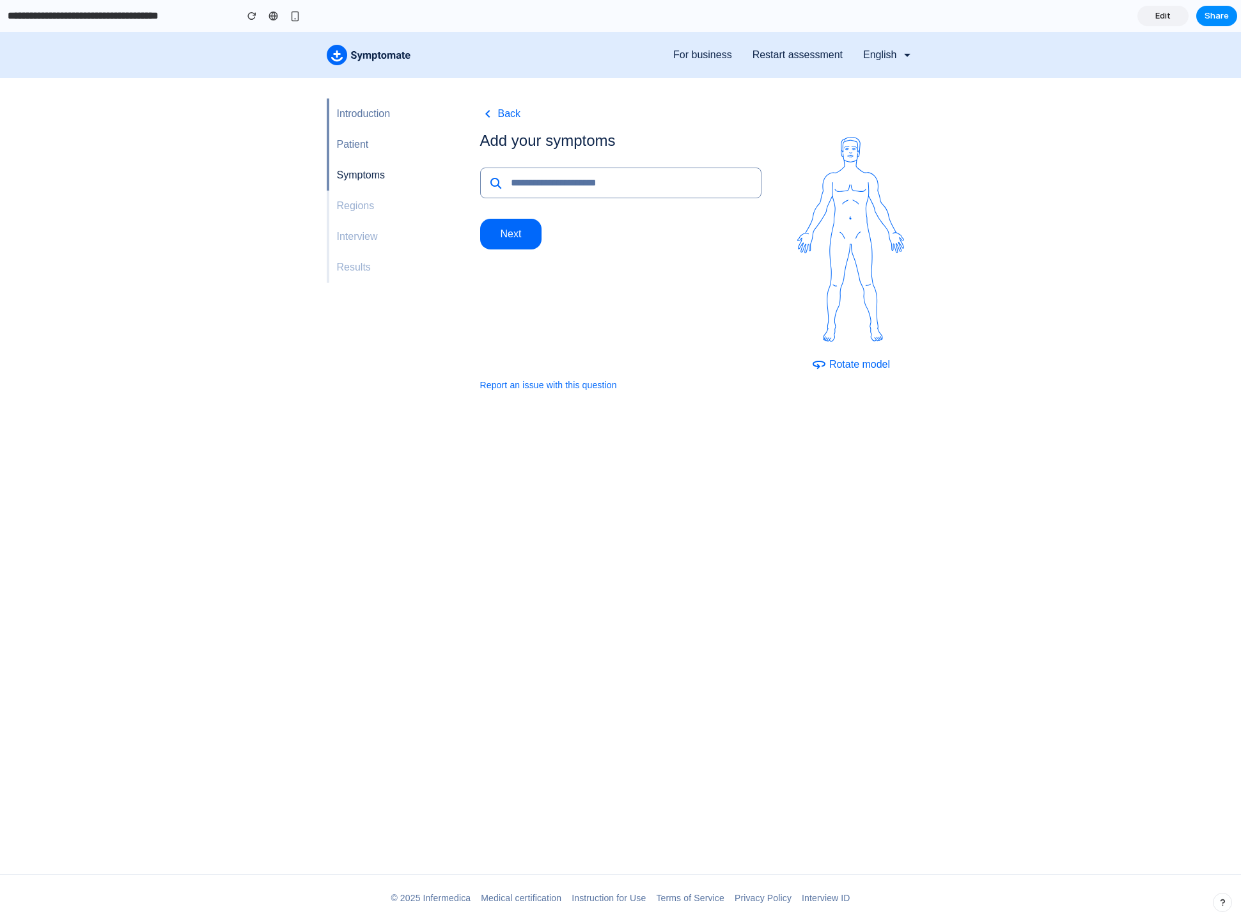
click at [558, 171] on input "search" at bounding box center [632, 182] width 258 height 31
click at [519, 205] on div "Headache" at bounding box center [621, 213] width 280 height 29
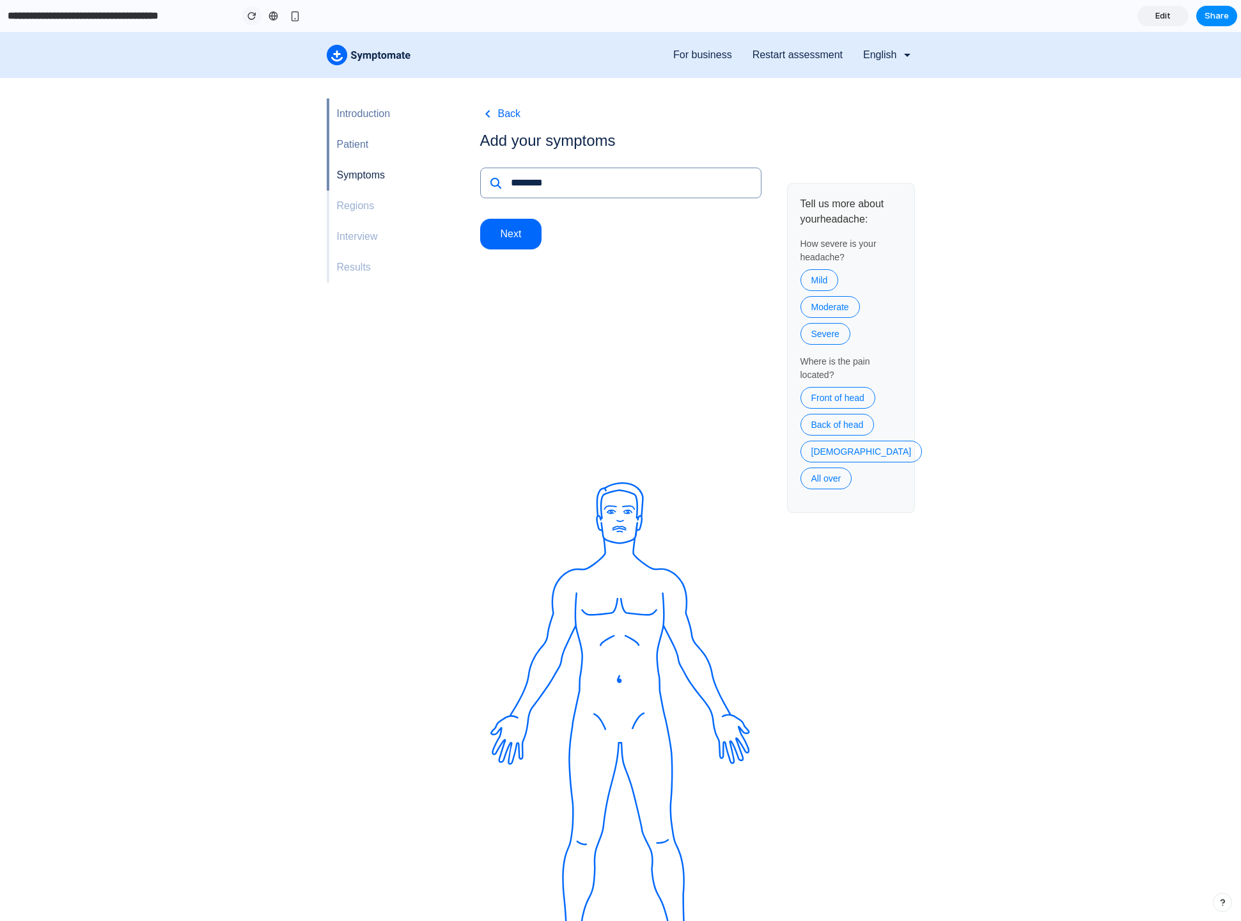
click at [246, 13] on button "button" at bounding box center [251, 15] width 19 height 19
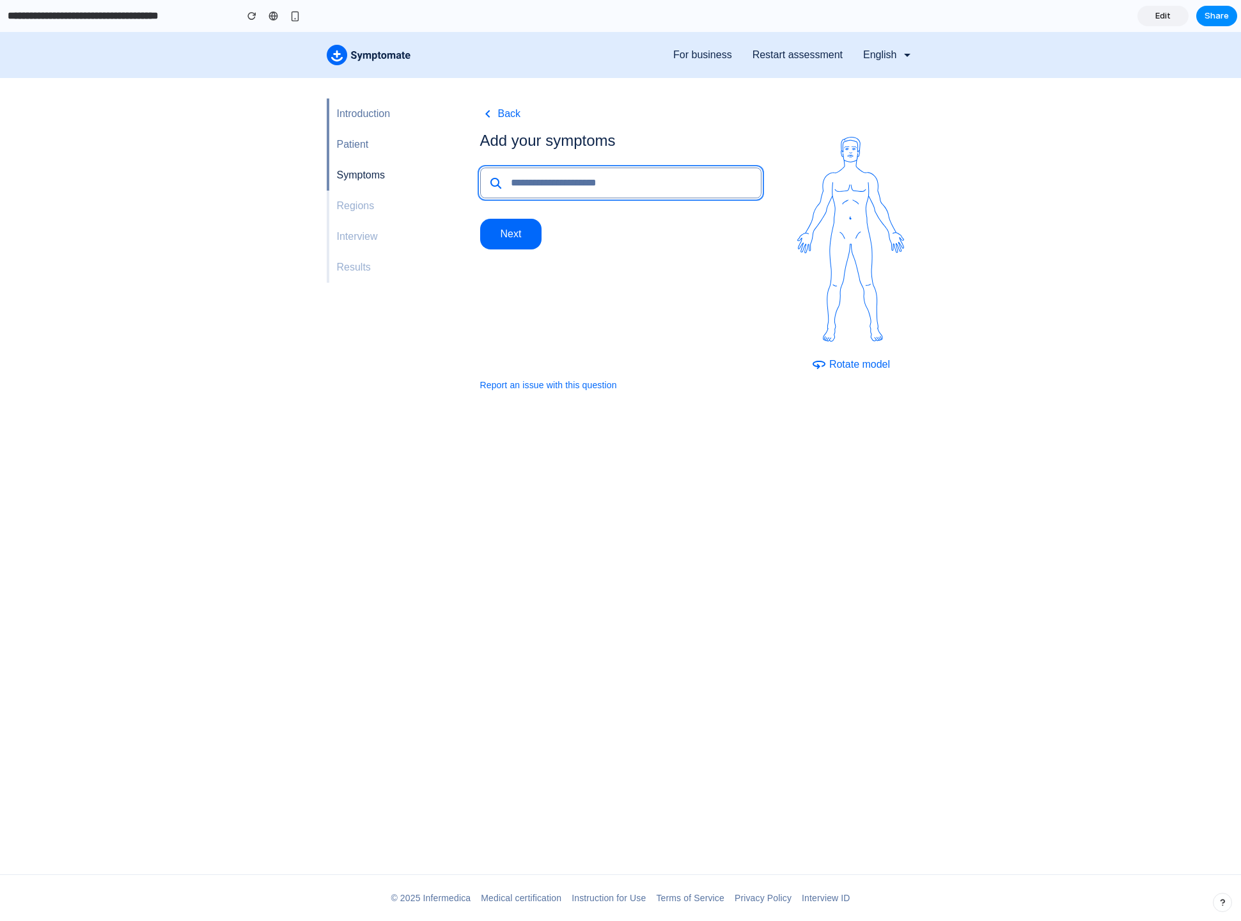
click at [577, 171] on input "search" at bounding box center [632, 182] width 258 height 31
click at [590, 205] on div "Headache" at bounding box center [621, 213] width 280 height 29
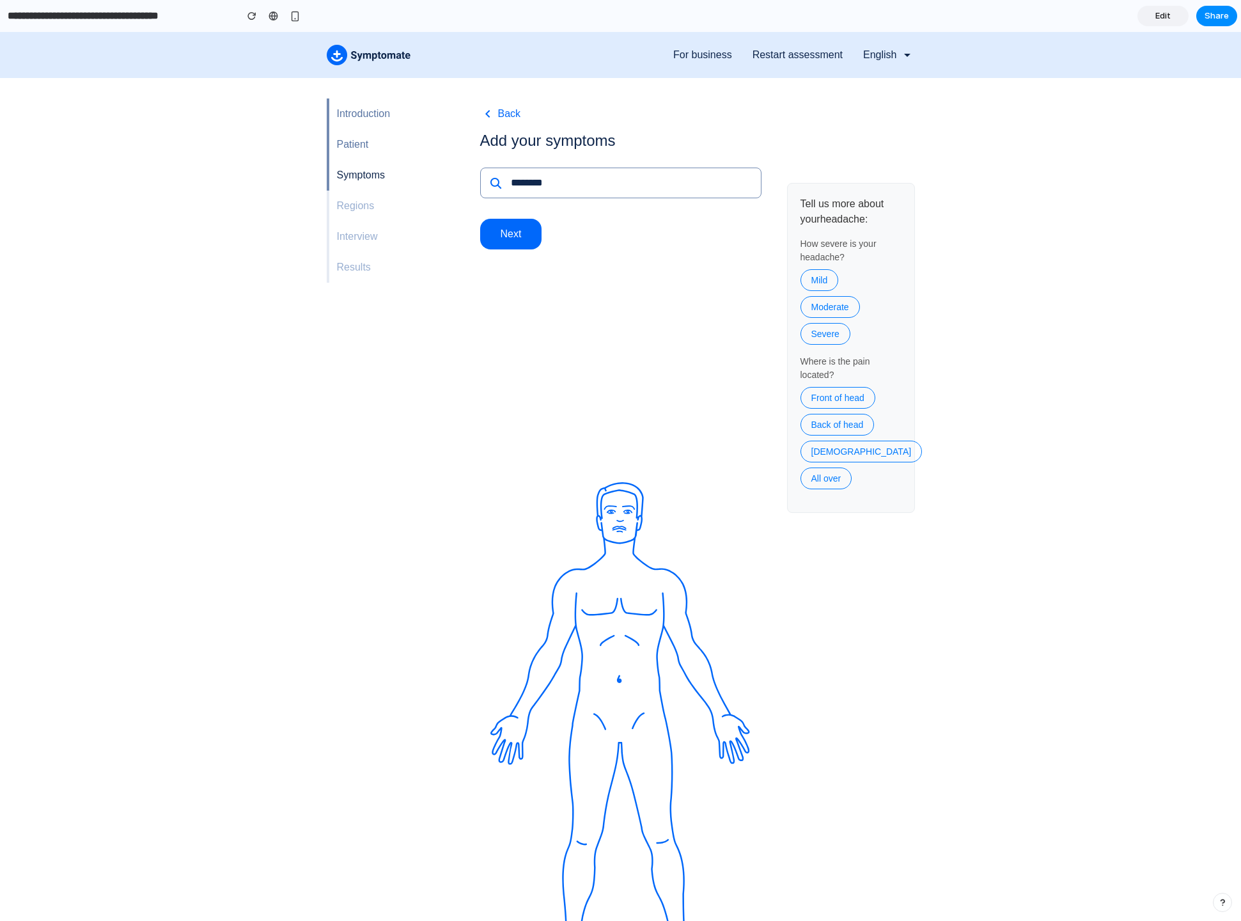
click at [827, 276] on button "Mild" at bounding box center [819, 280] width 38 height 22
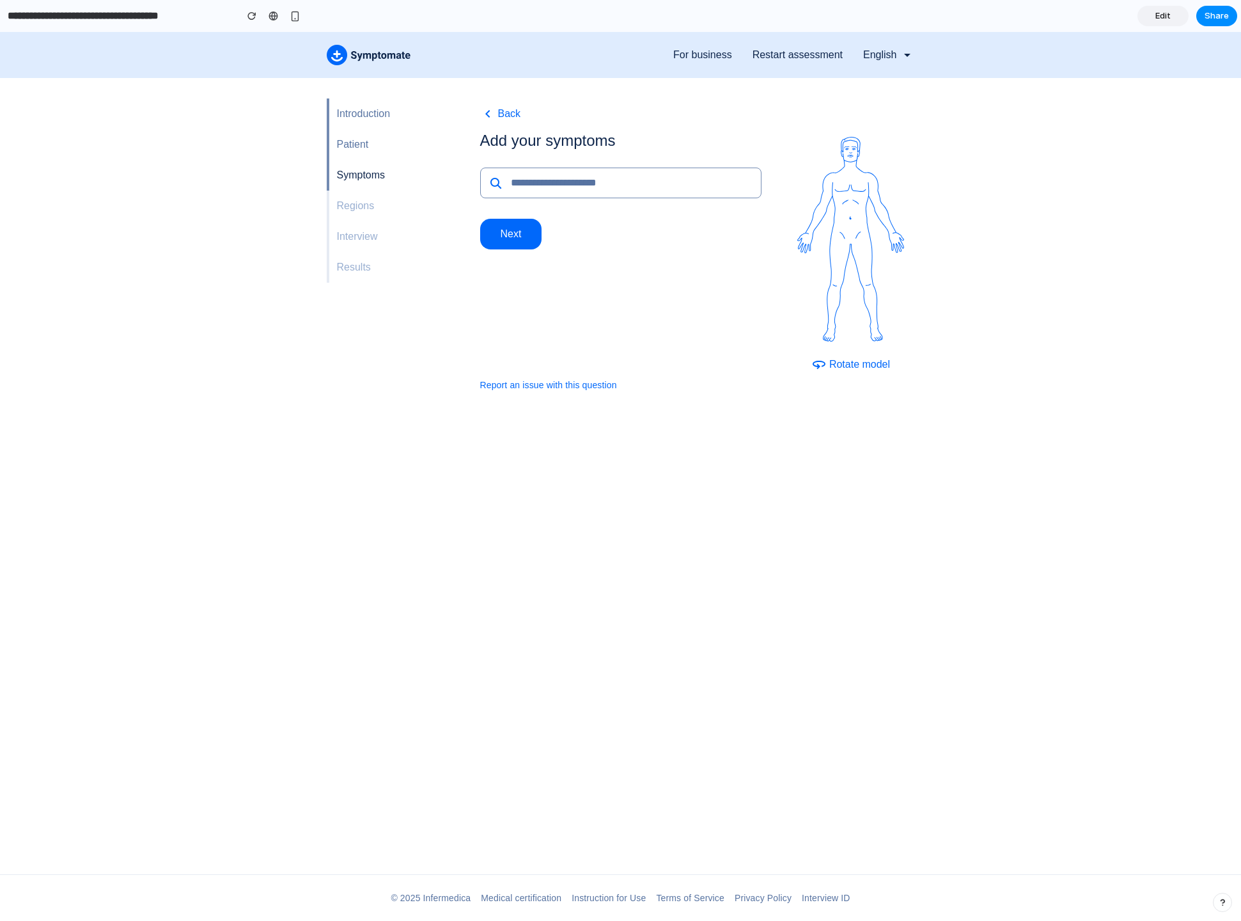
click at [827, 419] on div "Back Add your symptoms Next Rotate model Report an issue with this question" at bounding box center [697, 465] width 435 height 735
click at [563, 174] on input "search" at bounding box center [632, 182] width 258 height 31
click at [520, 180] on input "search" at bounding box center [632, 182] width 258 height 31
click at [541, 206] on div "Headache" at bounding box center [621, 213] width 280 height 29
type input "********"
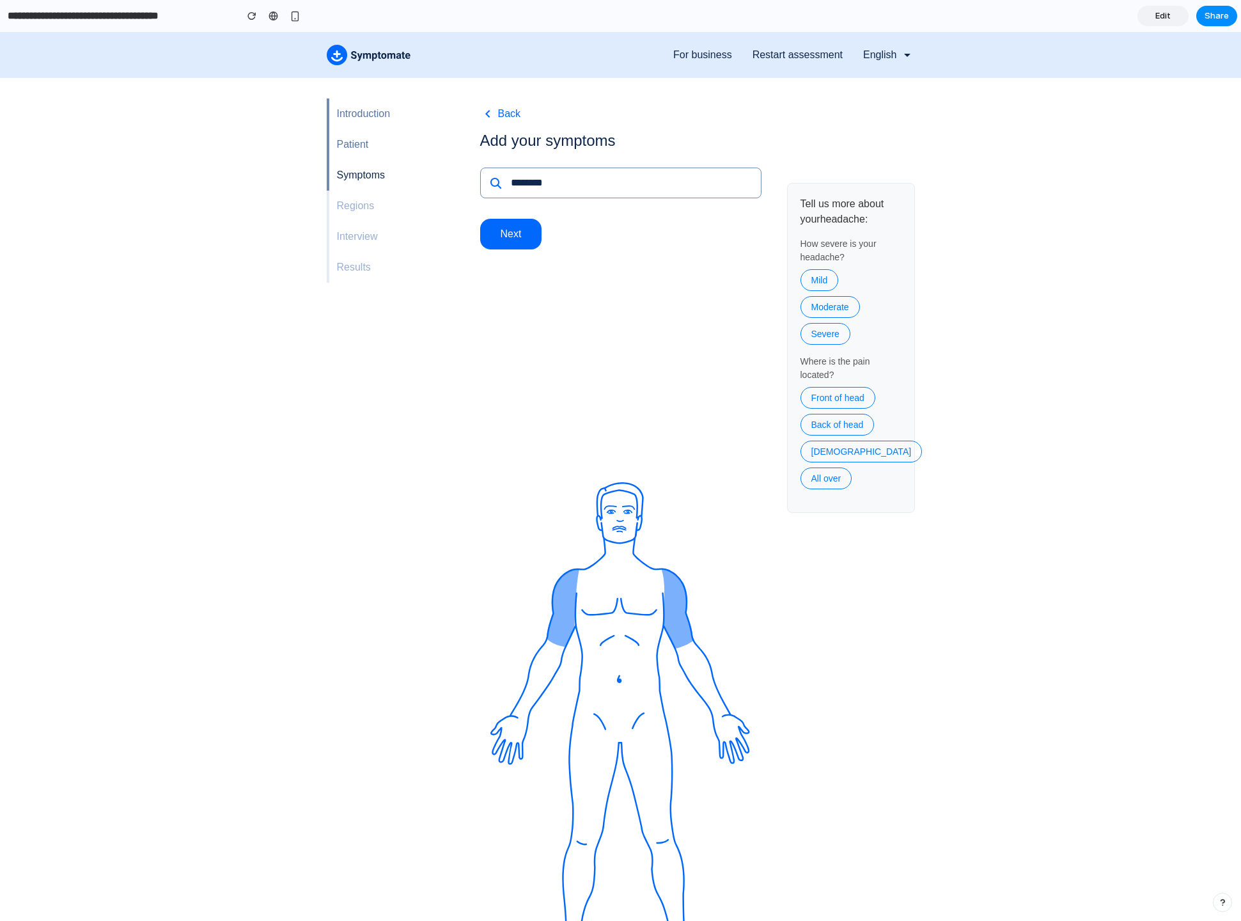
click at [566, 588] on icon at bounding box center [620, 608] width 148 height 81
click at [677, 620] on icon at bounding box center [620, 608] width 148 height 81
click at [608, 686] on icon at bounding box center [619, 673] width 82 height 45
click at [611, 727] on icon at bounding box center [619, 714] width 88 height 40
click at [624, 503] on icon at bounding box center [620, 730] width 261 height 497
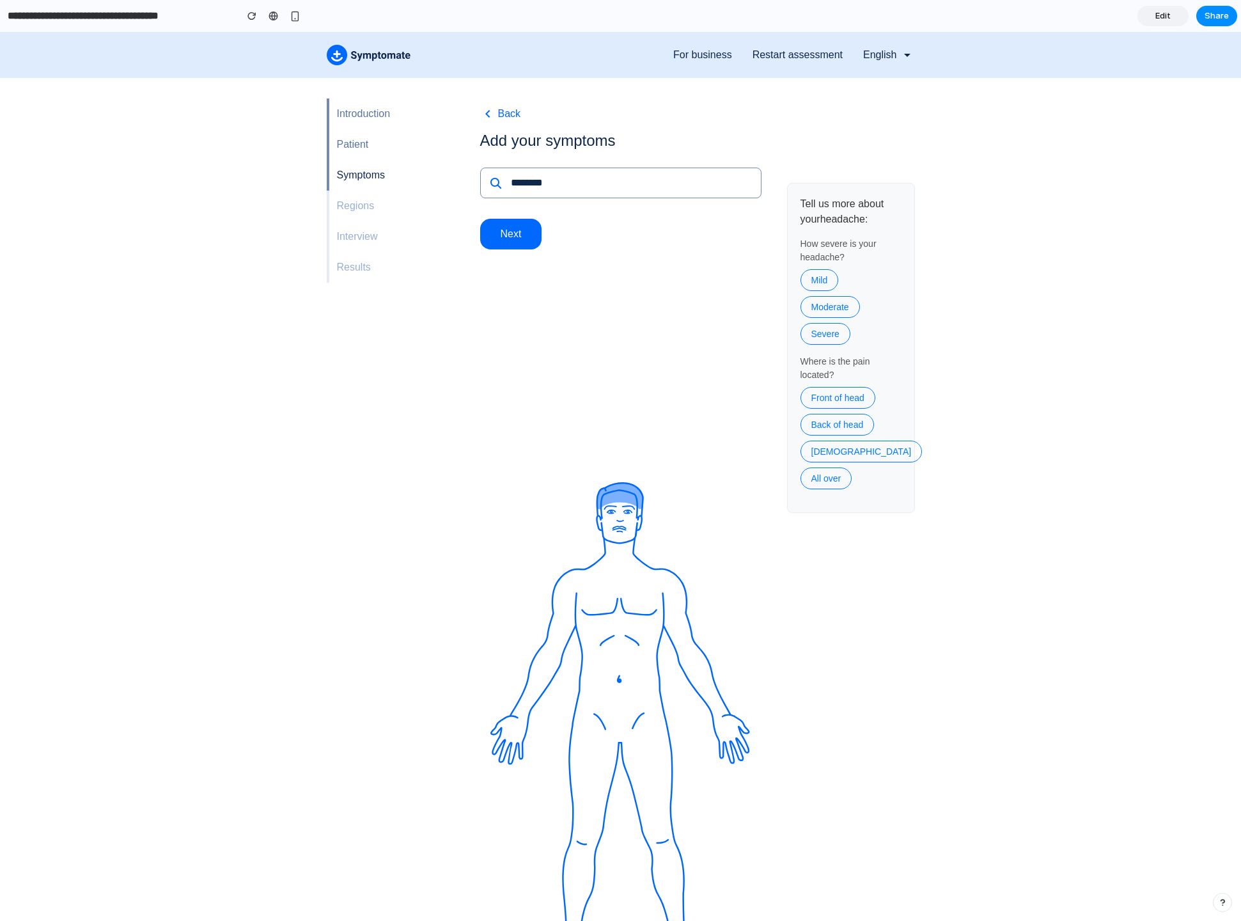
click at [615, 490] on icon at bounding box center [619, 495] width 47 height 27
click at [813, 298] on button "Moderate" at bounding box center [829, 307] width 59 height 22
